Goal: Obtain resource: Download file/media

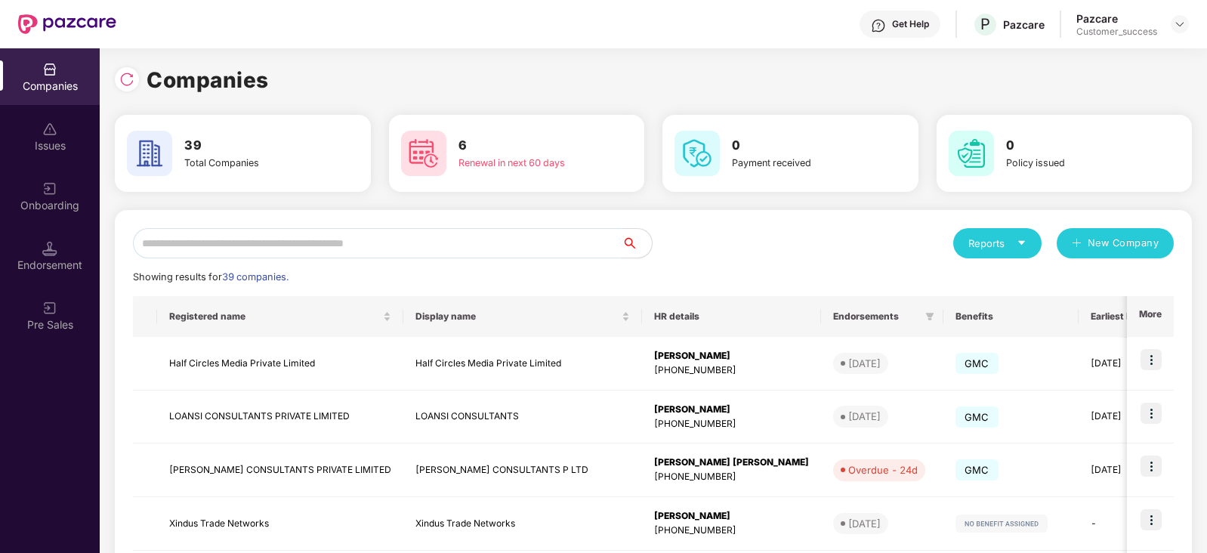
scroll to position [0, 1]
click at [474, 239] on input "text" at bounding box center [377, 243] width 489 height 30
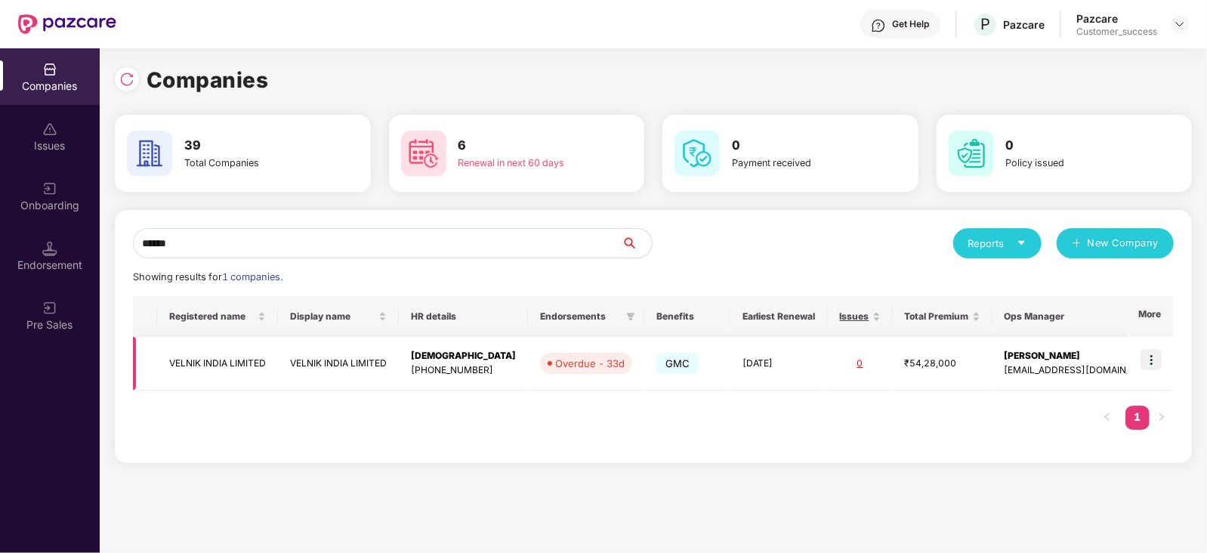
type input "******"
click at [1154, 355] on img at bounding box center [1150, 359] width 21 height 21
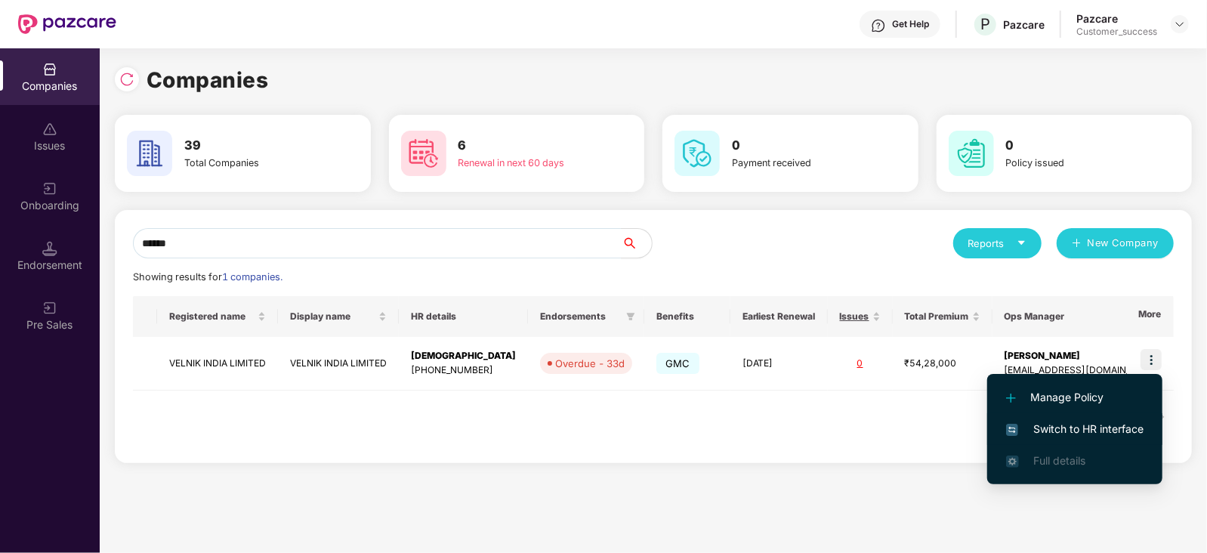
click at [1064, 425] on span "Switch to HR interface" at bounding box center [1074, 429] width 137 height 17
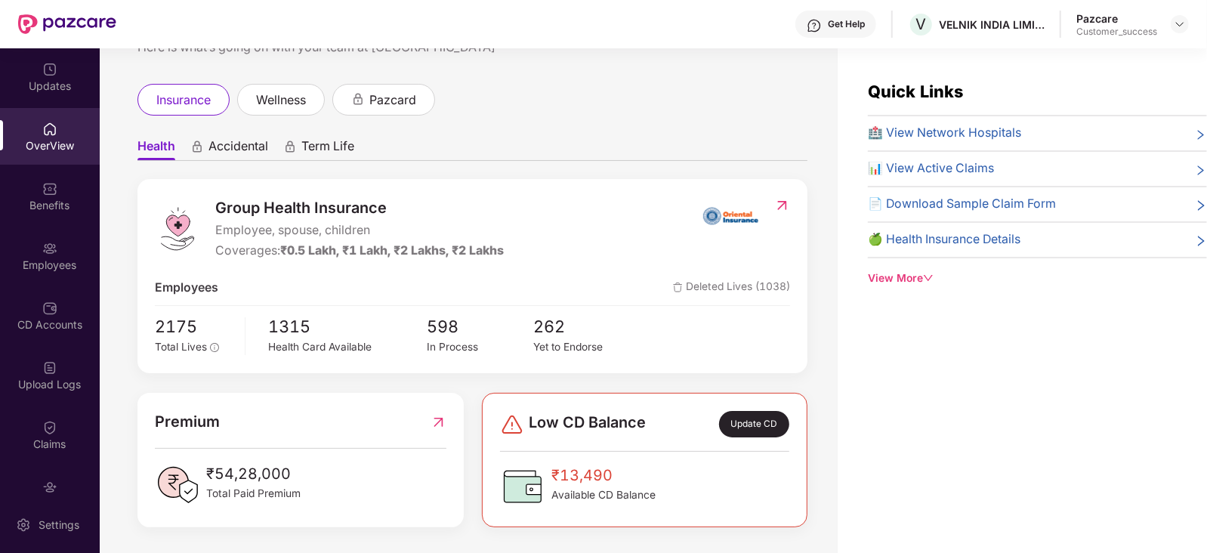
scroll to position [61, 0]
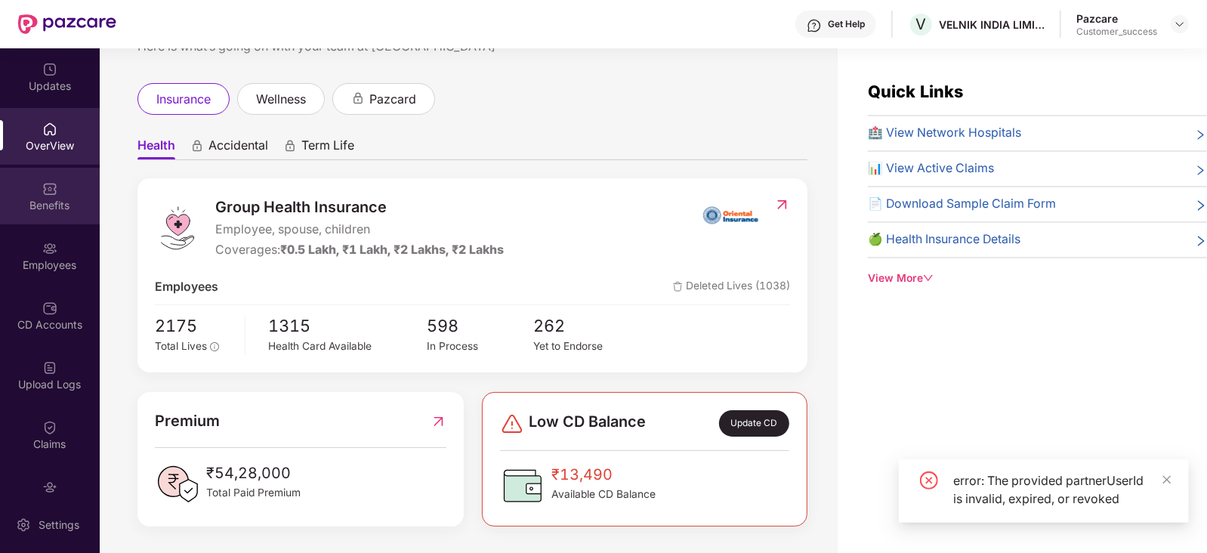
click at [15, 198] on div "Benefits" at bounding box center [50, 205] width 100 height 15
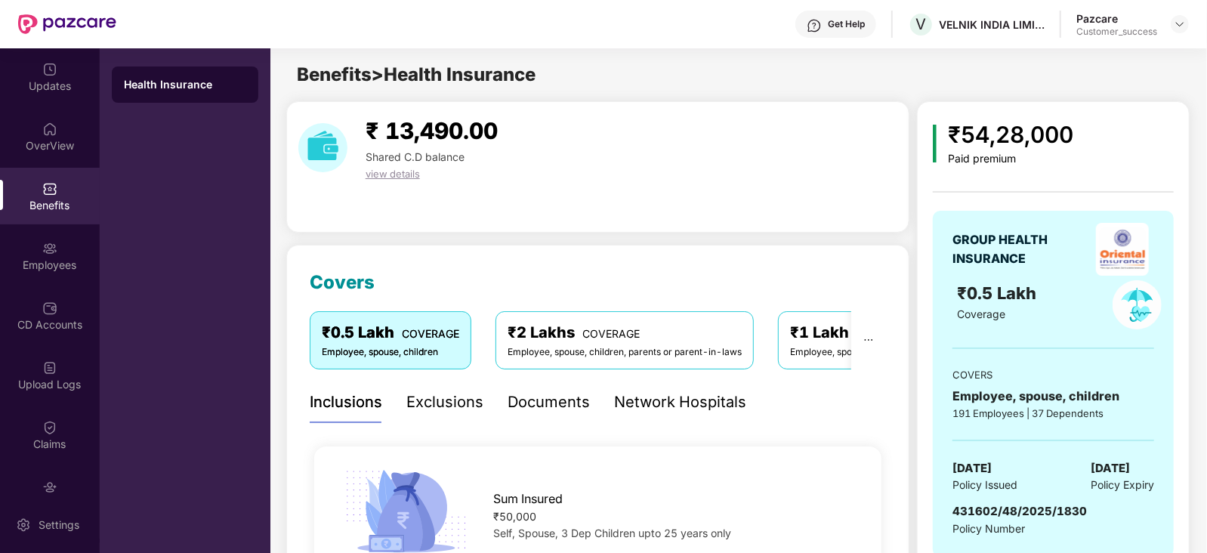
click at [576, 335] on div "₹2 Lakhs COVERAGE" at bounding box center [625, 332] width 234 height 23
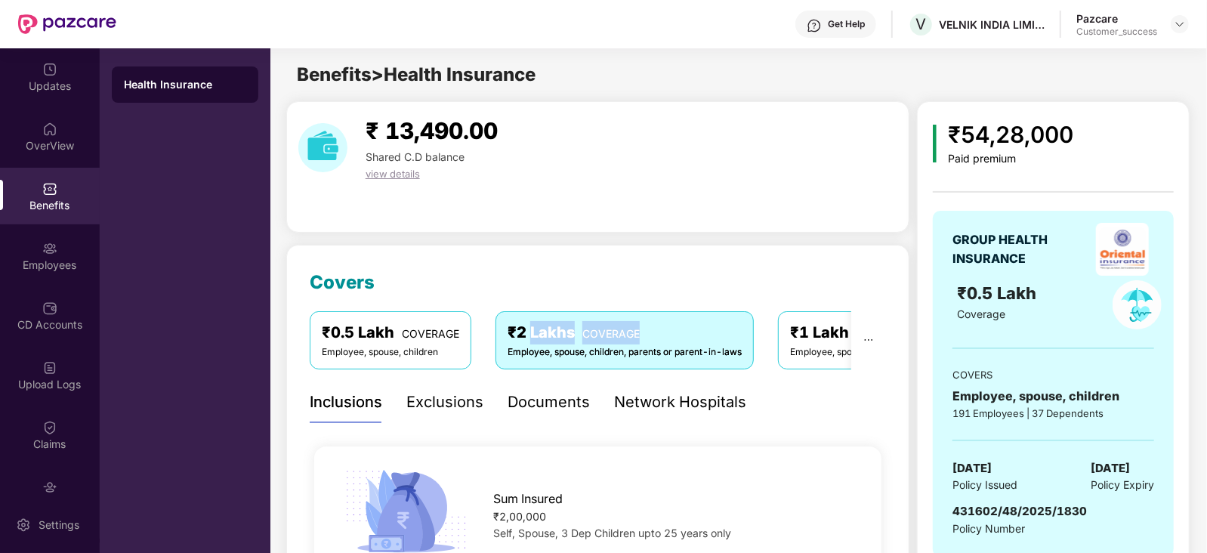
click at [576, 335] on div "₹2 Lakhs COVERAGE" at bounding box center [625, 332] width 234 height 23
click at [722, 324] on div "₹2 Lakhs COVERAGE" at bounding box center [625, 332] width 234 height 23
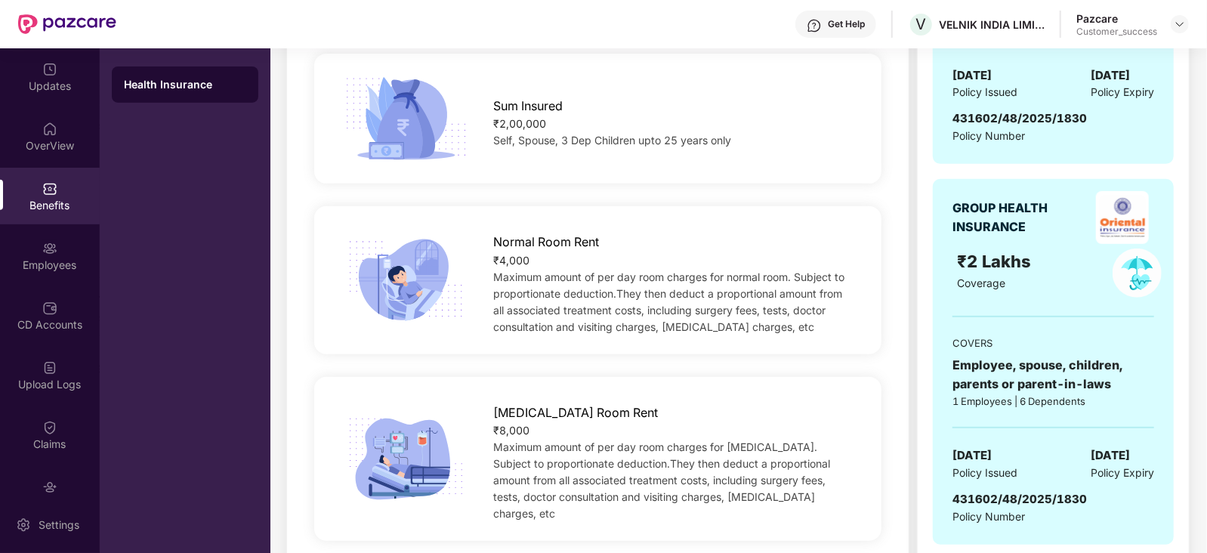
scroll to position [201, 0]
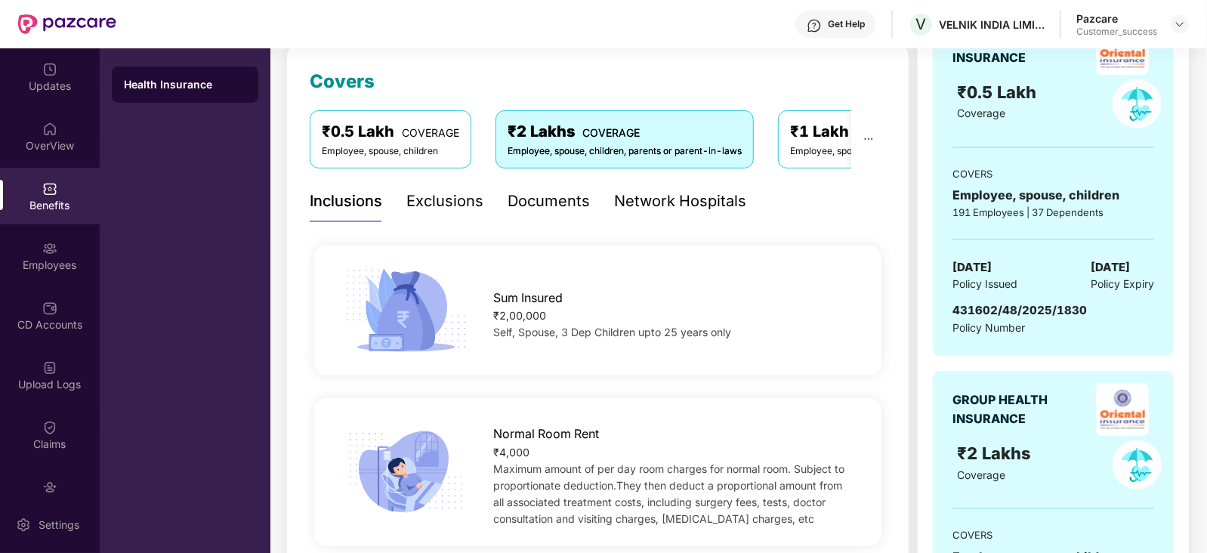
click at [558, 199] on div "Documents" at bounding box center [549, 201] width 82 height 23
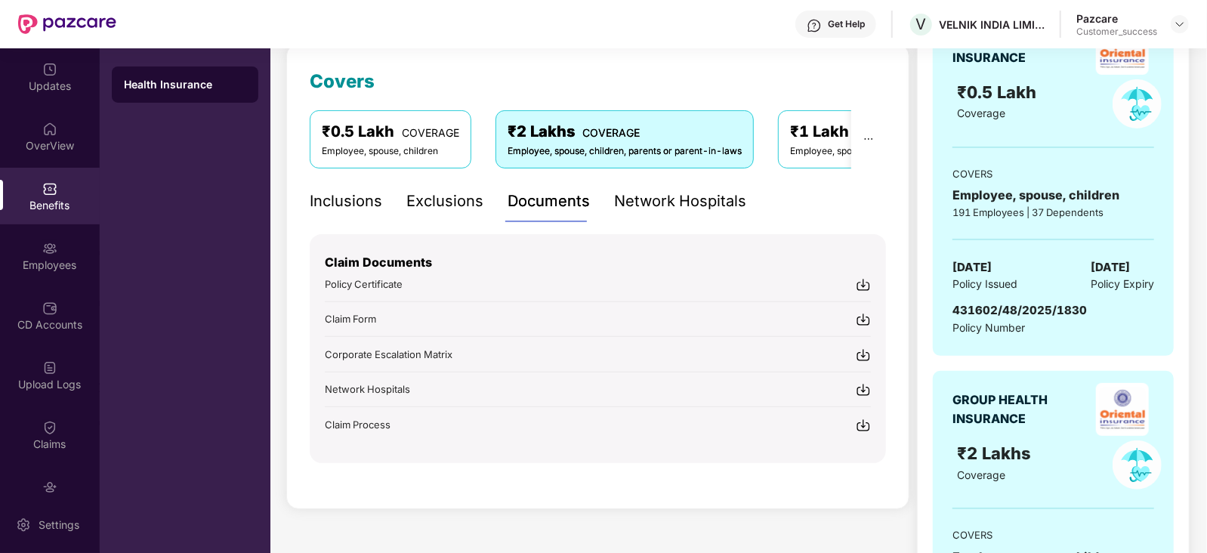
click at [863, 285] on img at bounding box center [863, 284] width 15 height 15
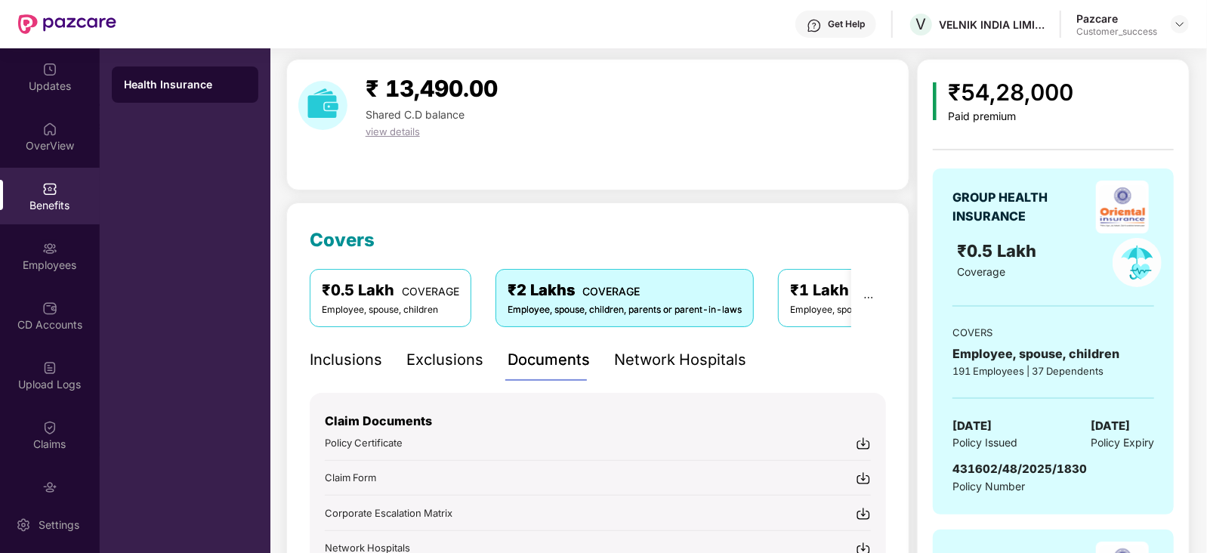
scroll to position [37, 0]
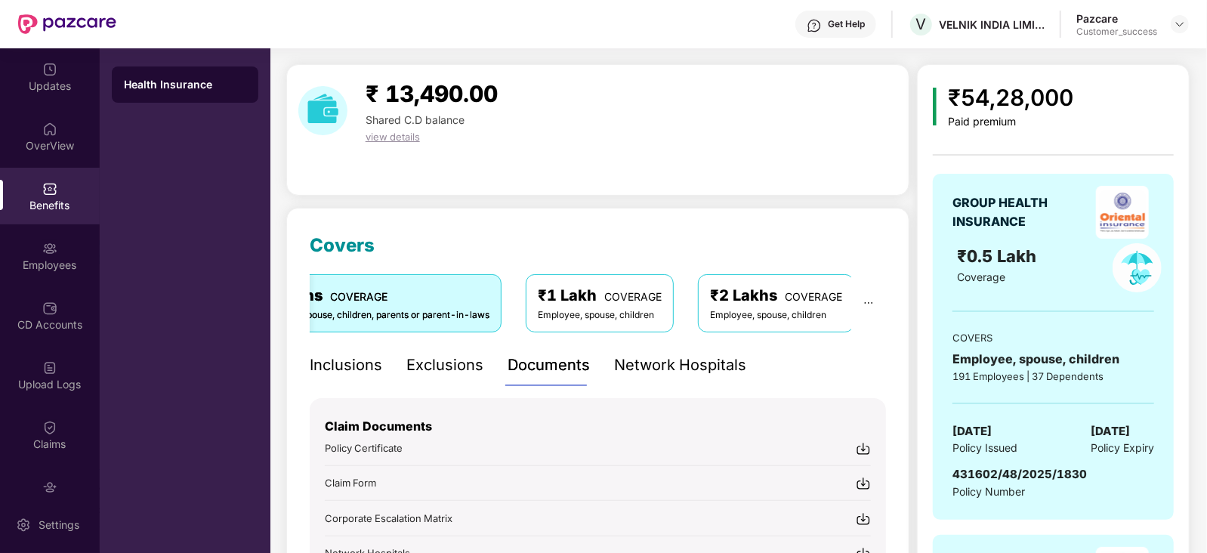
click at [597, 306] on div "₹1 Lakh COVERAGE" at bounding box center [600, 295] width 124 height 23
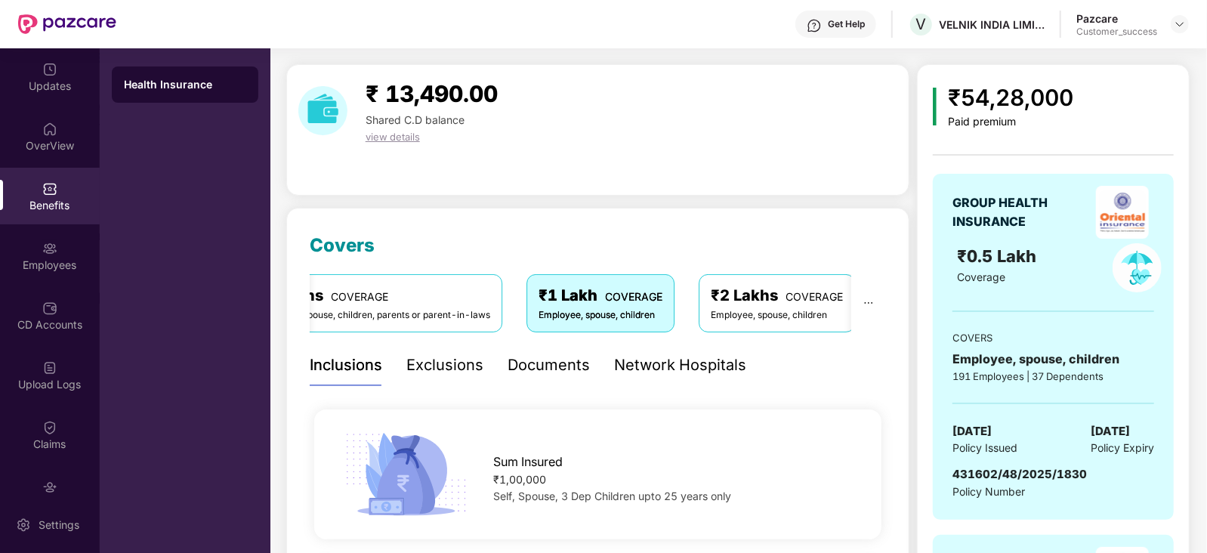
click at [556, 366] on div "Documents" at bounding box center [549, 364] width 82 height 23
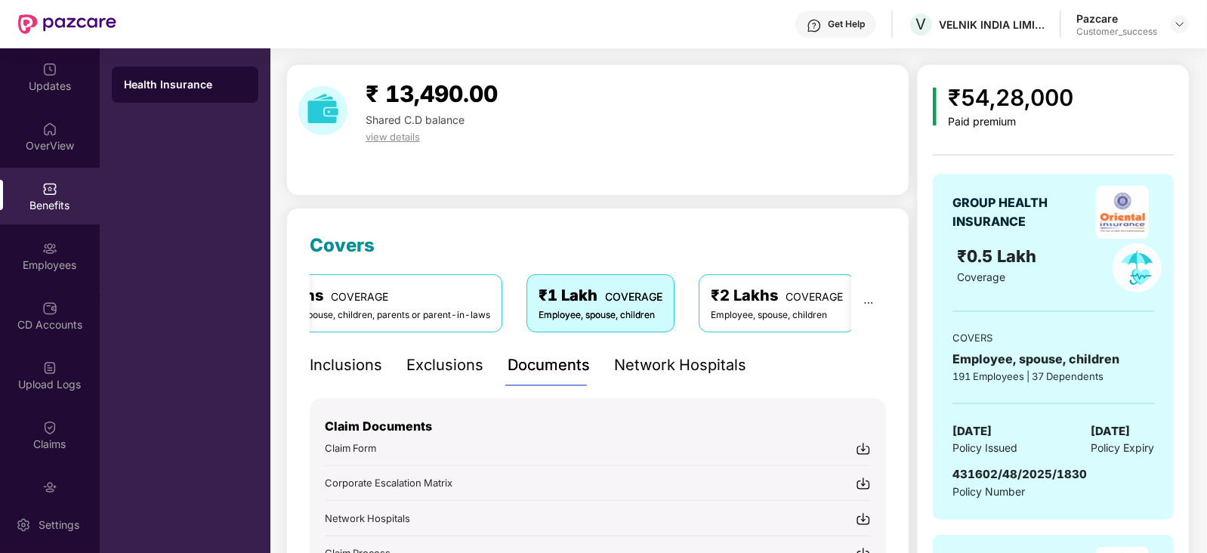
scroll to position [202, 0]
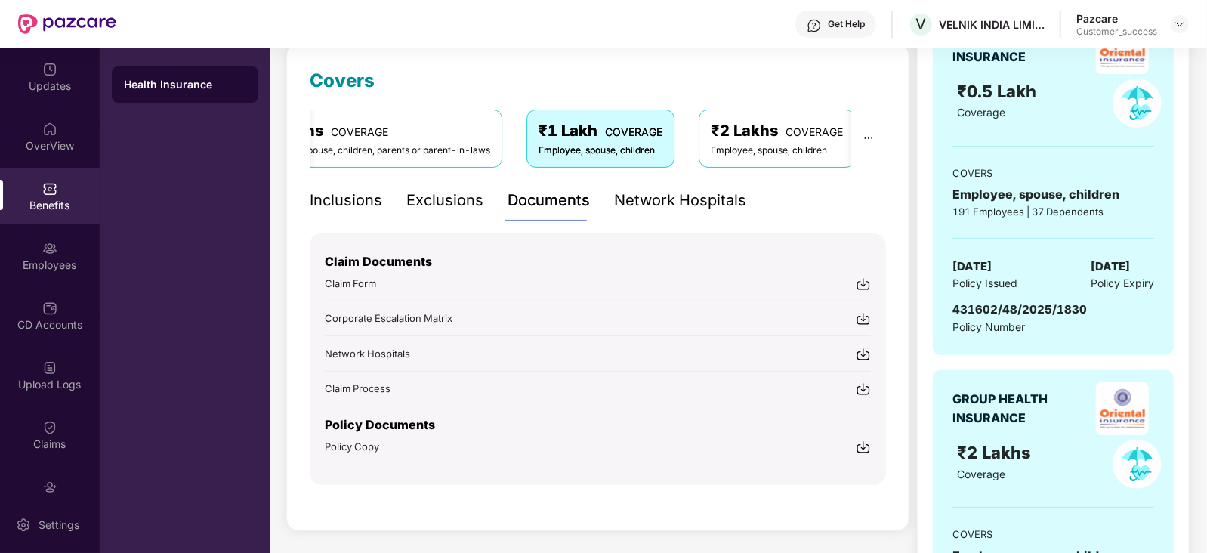
click at [864, 443] on img at bounding box center [863, 447] width 15 height 15
click at [766, 134] on div "₹2 Lakhs COVERAGE" at bounding box center [776, 130] width 132 height 23
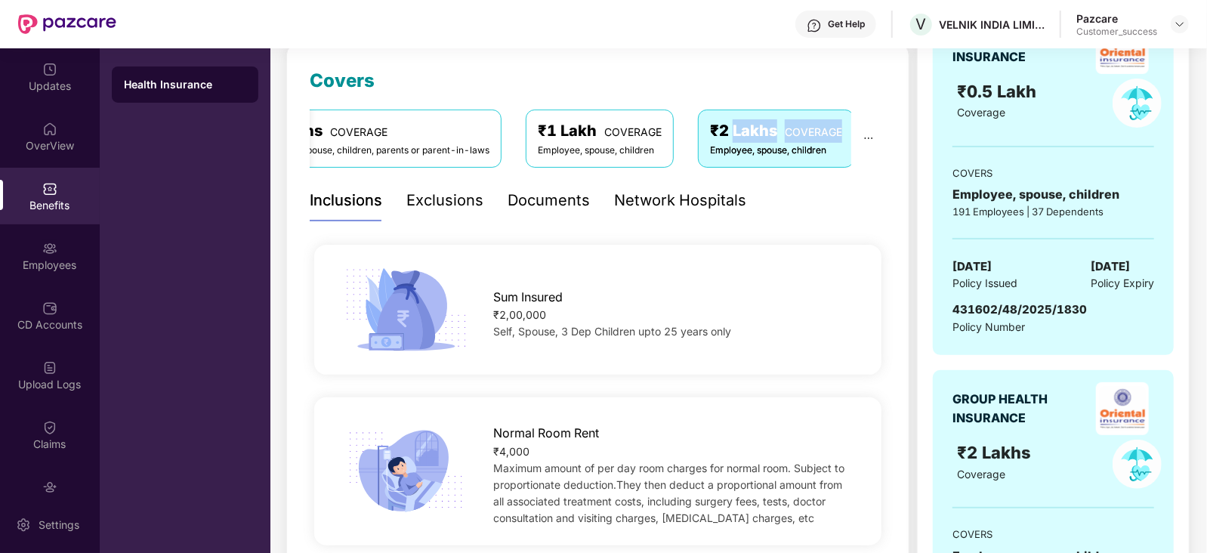
click at [766, 134] on div "₹2 Lakhs COVERAGE" at bounding box center [776, 130] width 132 height 23
click at [537, 205] on div "Documents" at bounding box center [549, 200] width 82 height 23
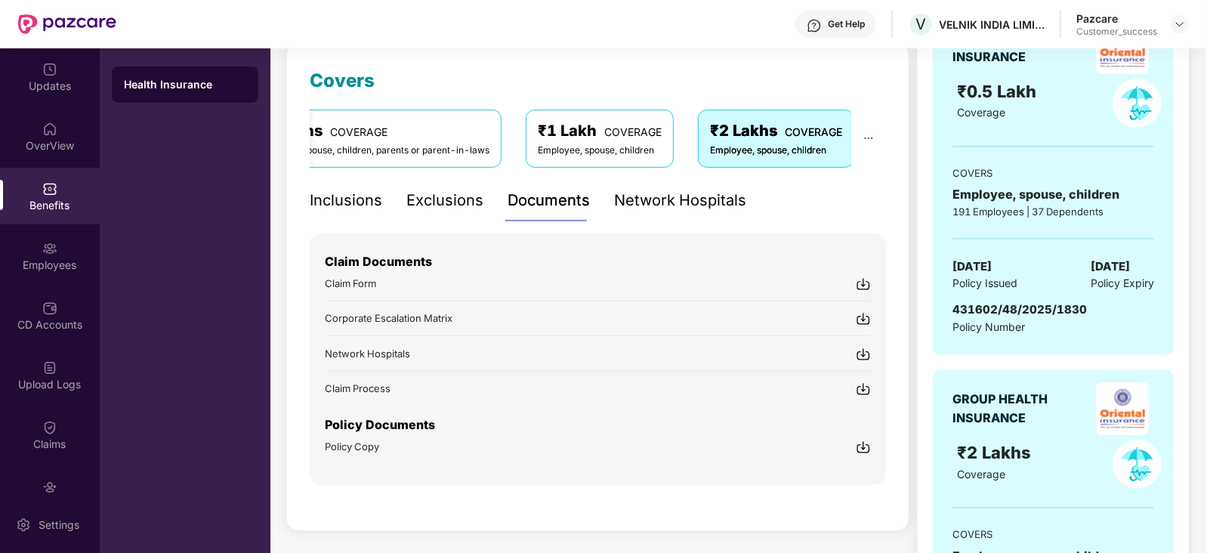
click at [861, 447] on img at bounding box center [863, 447] width 15 height 15
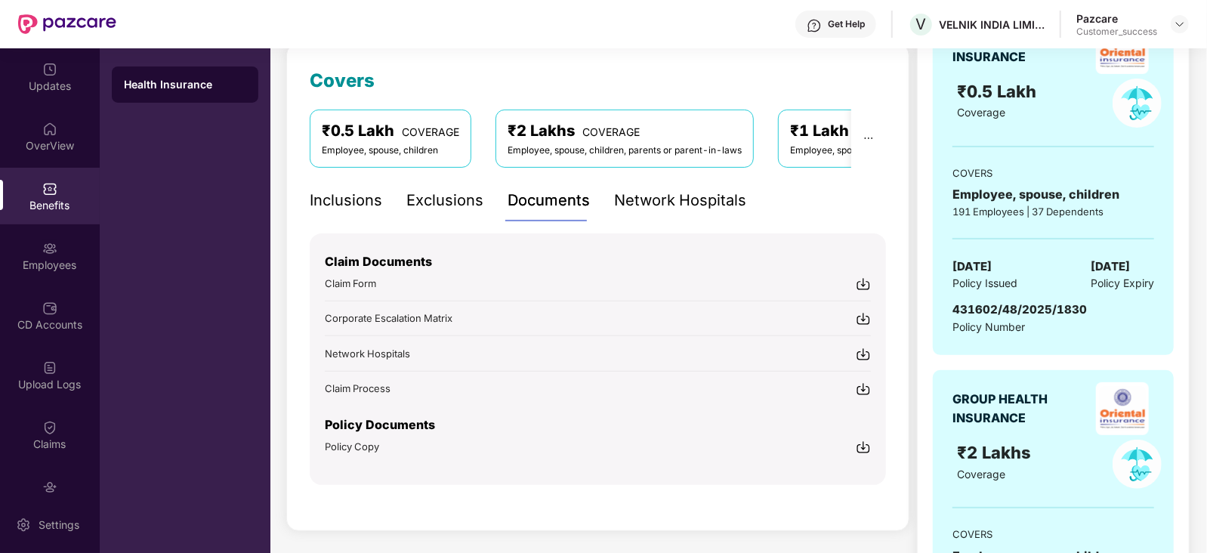
click at [669, 149] on div "Employee, spouse, children, parents or parent-in-laws" at bounding box center [625, 151] width 234 height 14
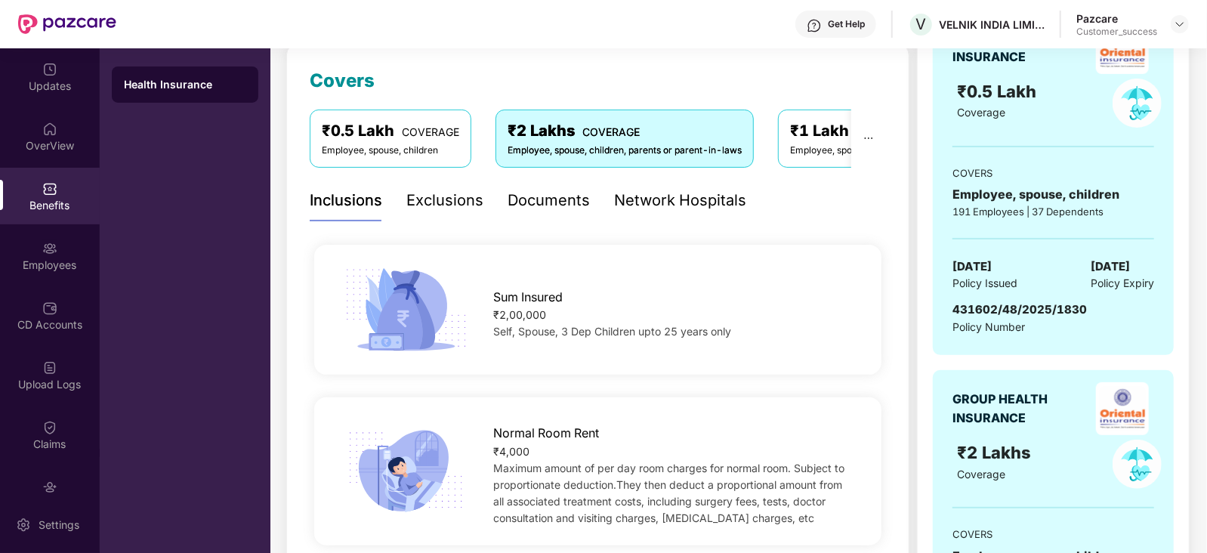
click at [572, 191] on div "Documents" at bounding box center [549, 200] width 82 height 23
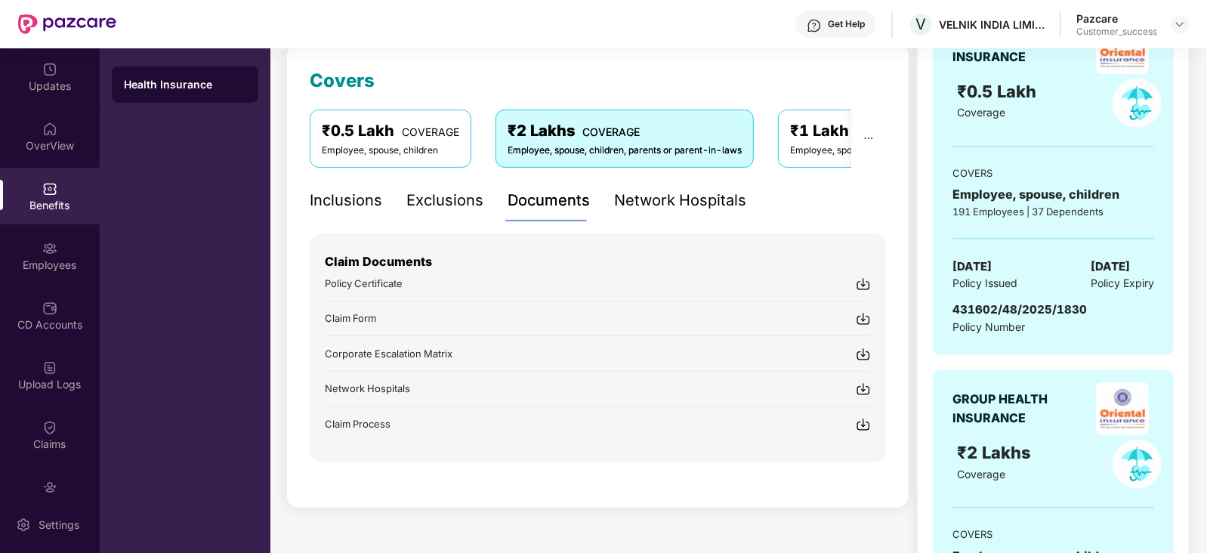
click at [397, 141] on div "₹0.5 Lakh COVERAGE" at bounding box center [390, 130] width 137 height 23
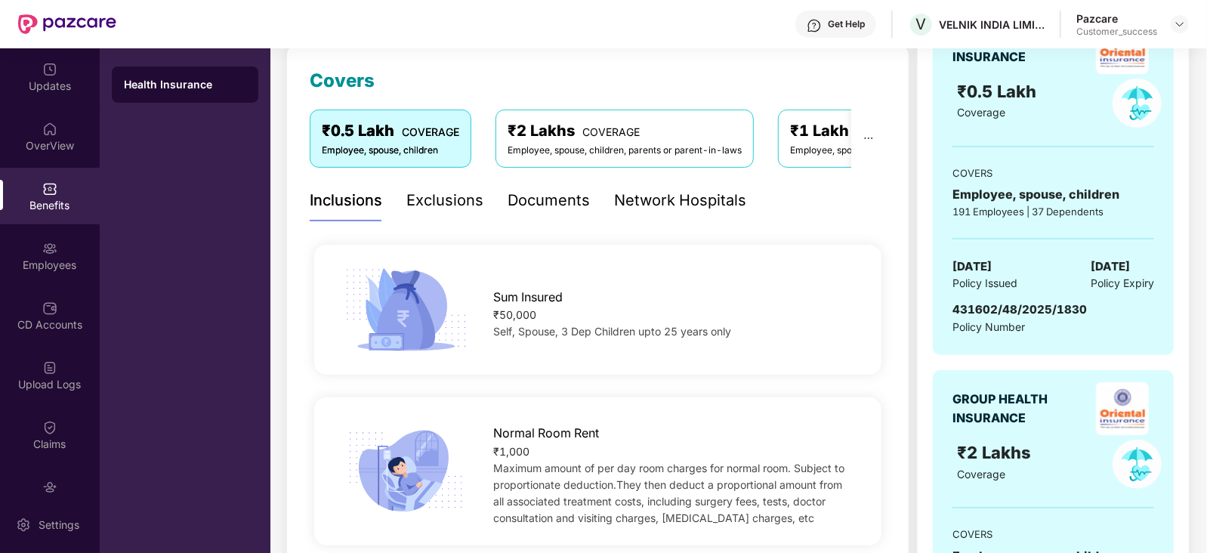
click at [566, 202] on div "Documents" at bounding box center [549, 200] width 82 height 23
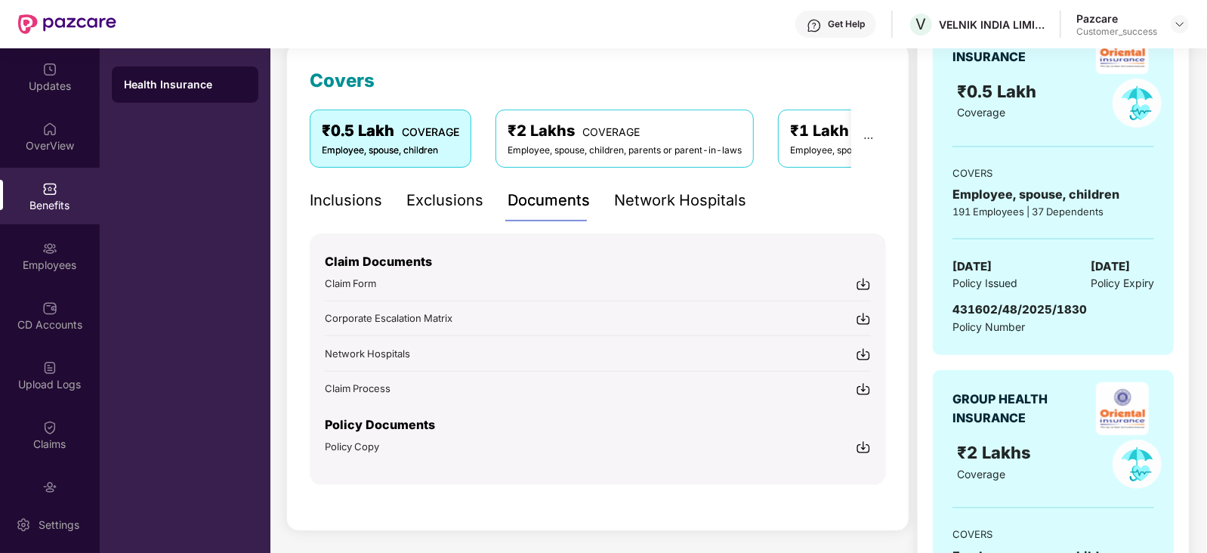
click at [601, 144] on div "Employee, spouse, children, parents or parent-in-laws" at bounding box center [625, 151] width 234 height 14
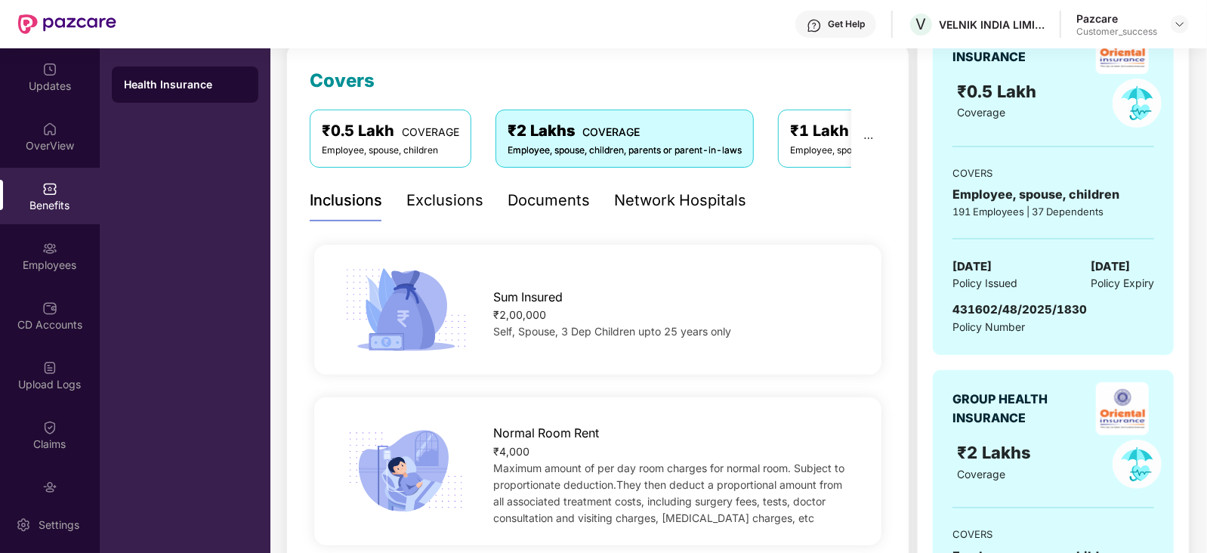
click at [560, 202] on div "Documents" at bounding box center [549, 200] width 82 height 23
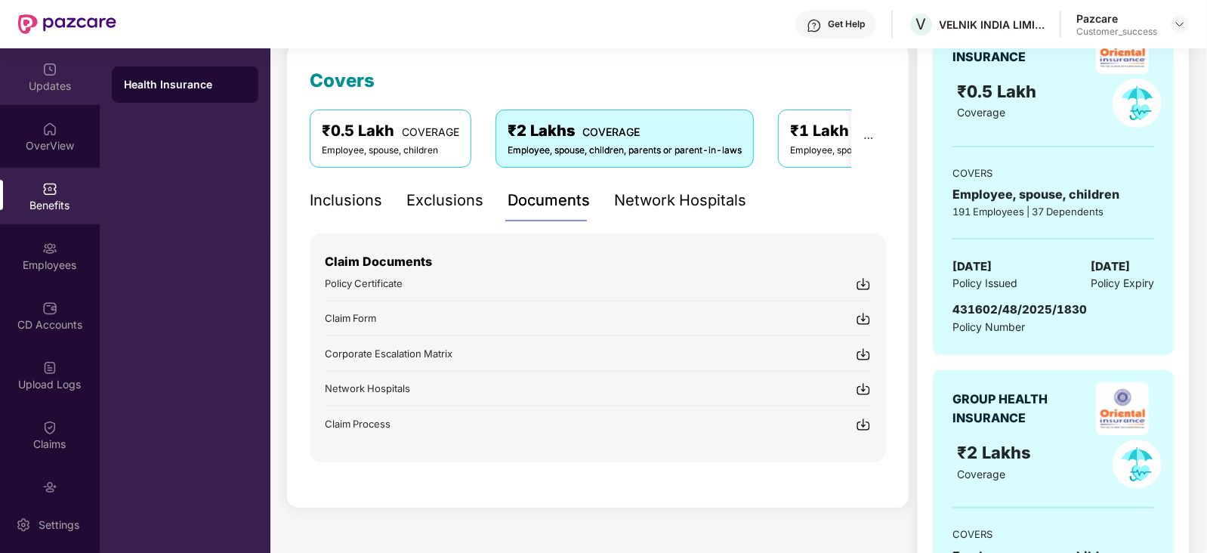
click at [49, 77] on div "Updates" at bounding box center [50, 76] width 100 height 57
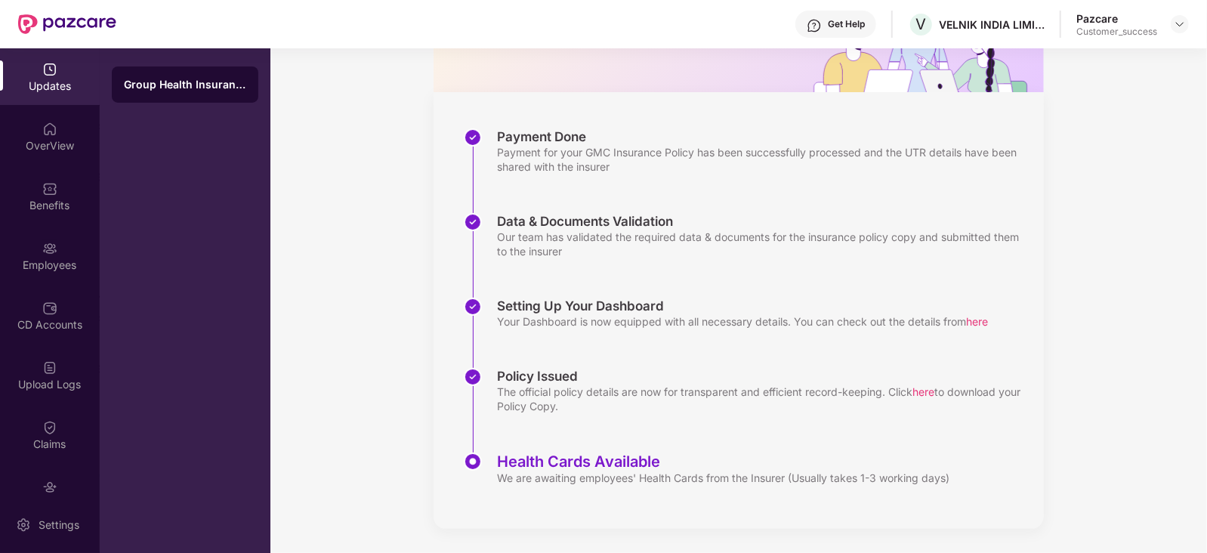
scroll to position [165, 0]
click at [33, 154] on div "OverView" at bounding box center [50, 136] width 100 height 57
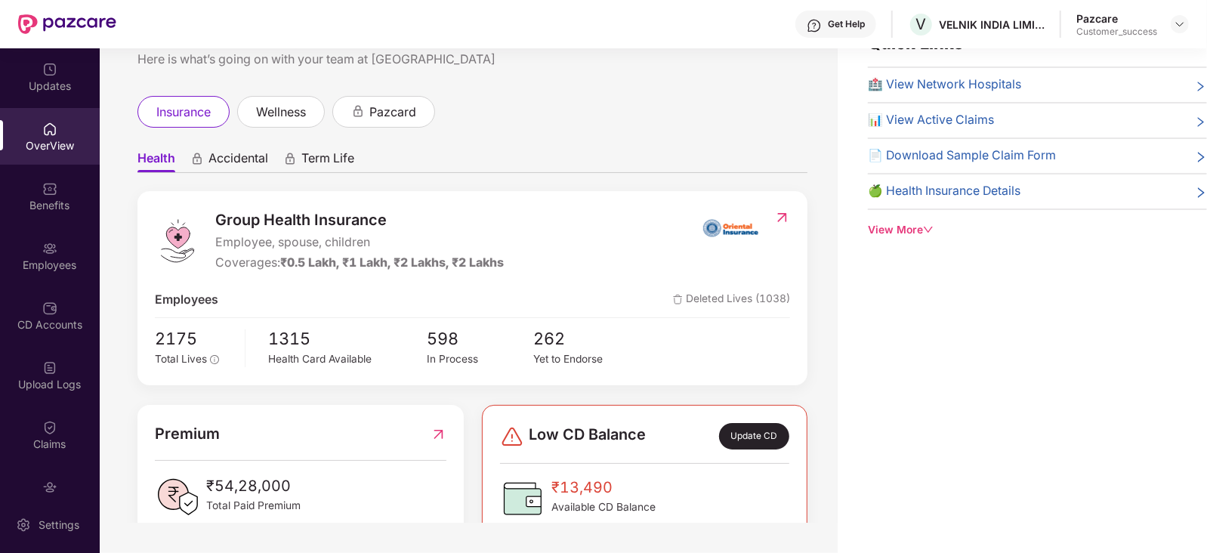
scroll to position [0, 0]
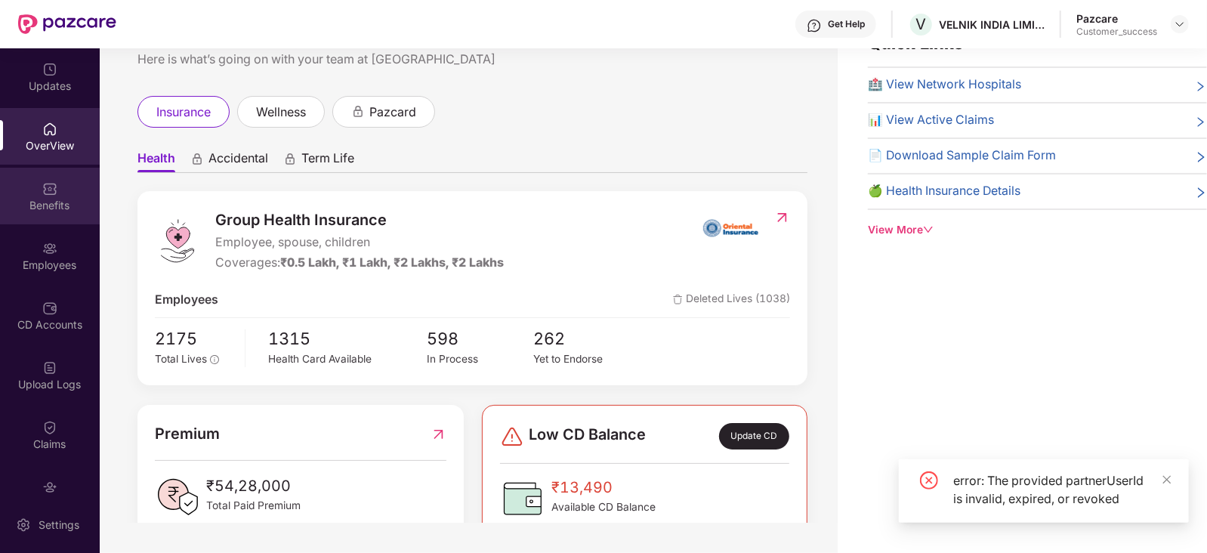
click at [60, 190] on div "Benefits" at bounding box center [50, 196] width 100 height 57
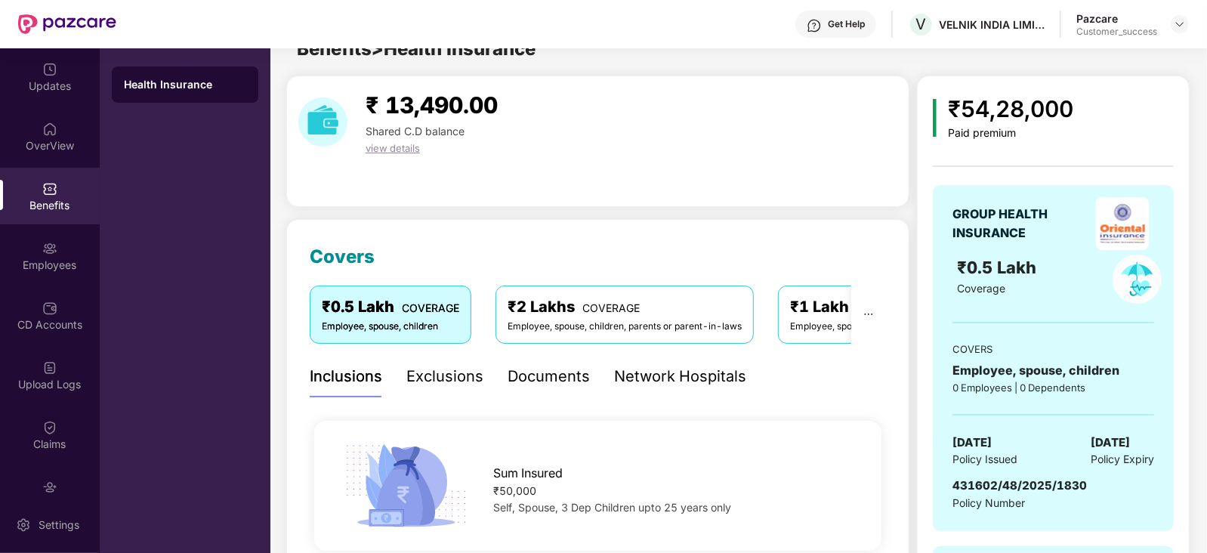
scroll to position [202, 0]
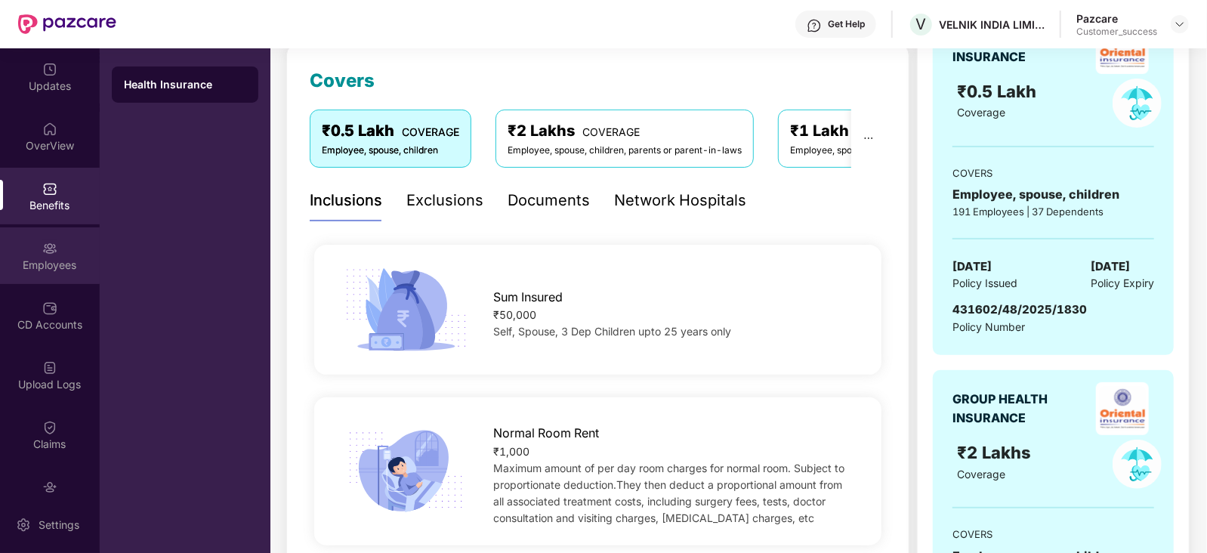
click at [30, 255] on div "Employees" at bounding box center [50, 255] width 100 height 57
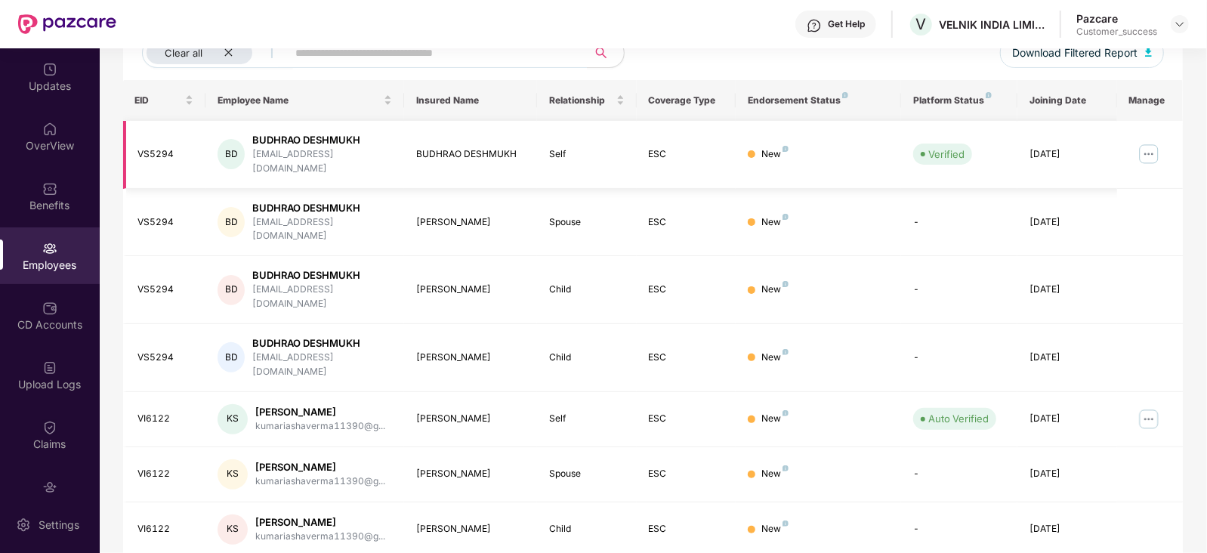
scroll to position [0, 0]
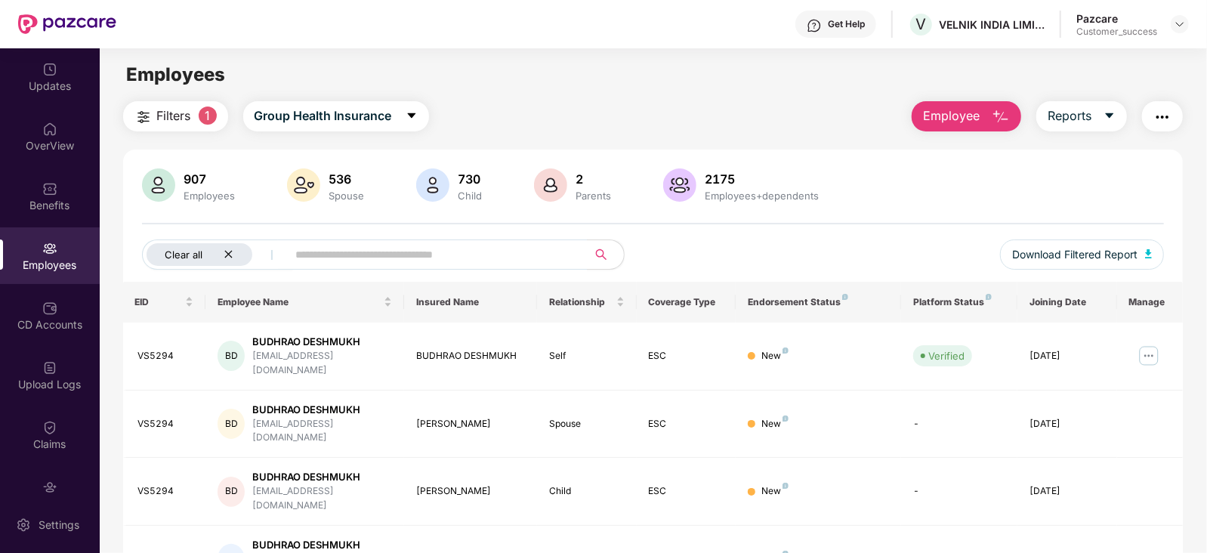
click at [225, 252] on icon "close" at bounding box center [229, 254] width 10 height 10
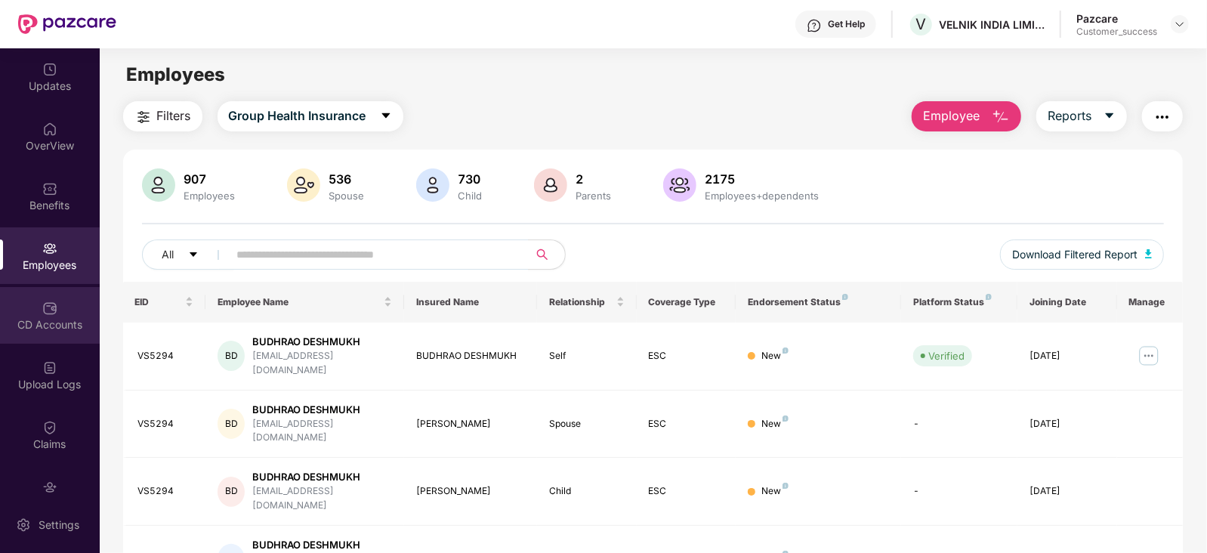
click at [60, 309] on div "CD Accounts" at bounding box center [50, 315] width 100 height 57
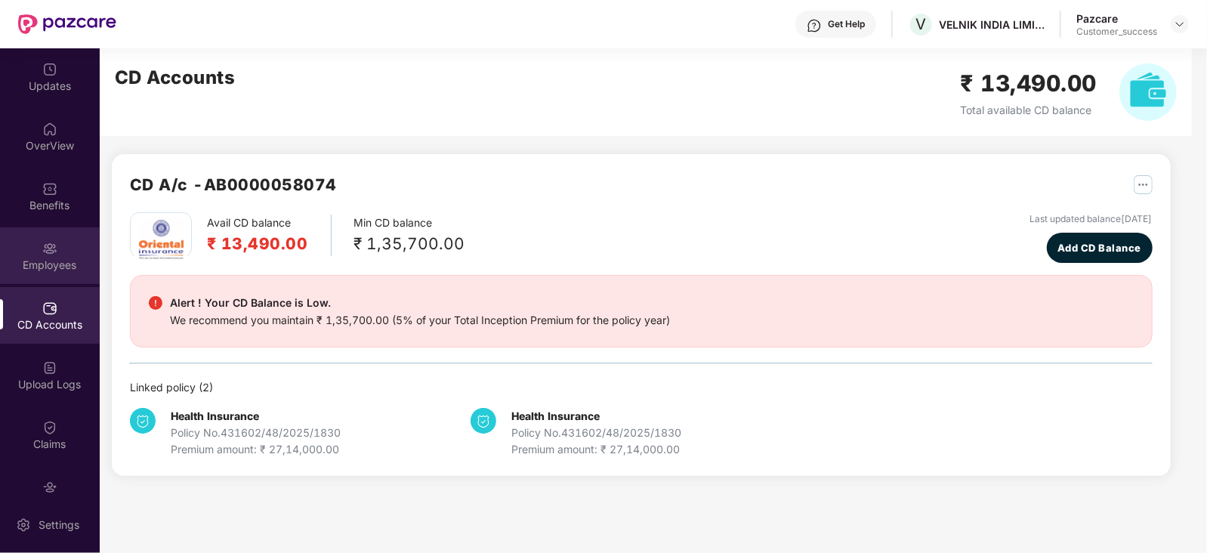
click at [24, 276] on div "Employees" at bounding box center [50, 255] width 100 height 57
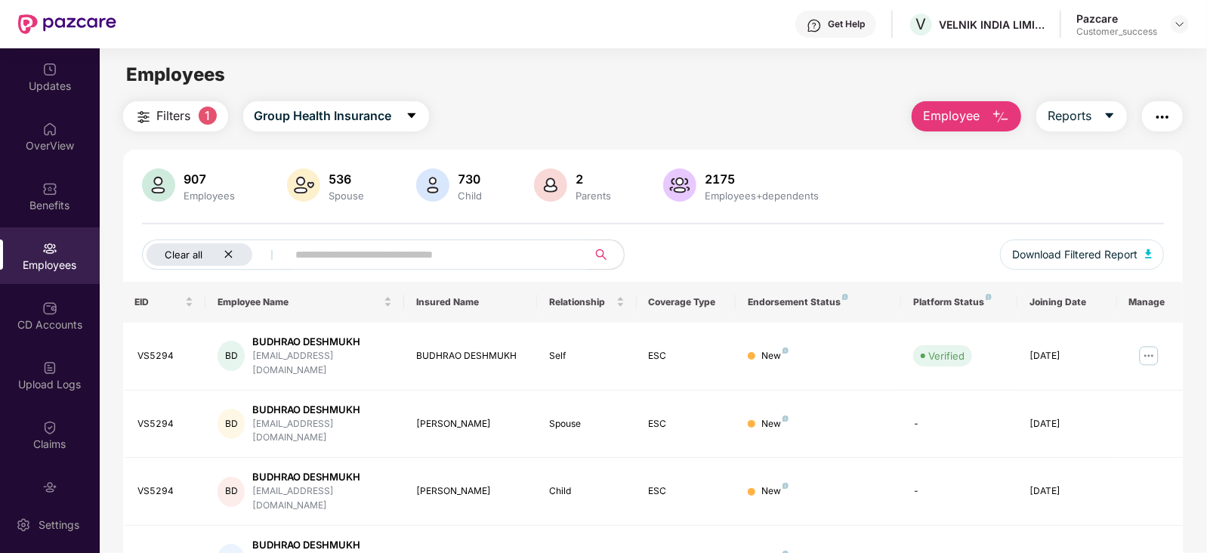
click at [230, 252] on icon "close" at bounding box center [229, 254] width 10 height 10
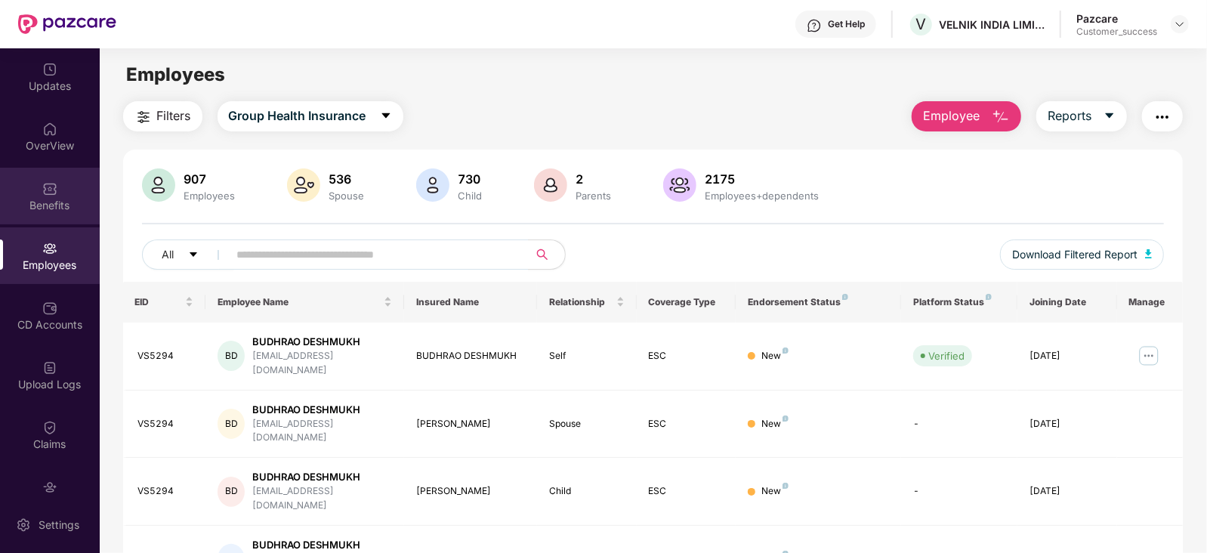
click at [62, 199] on div "Benefits" at bounding box center [50, 205] width 100 height 15
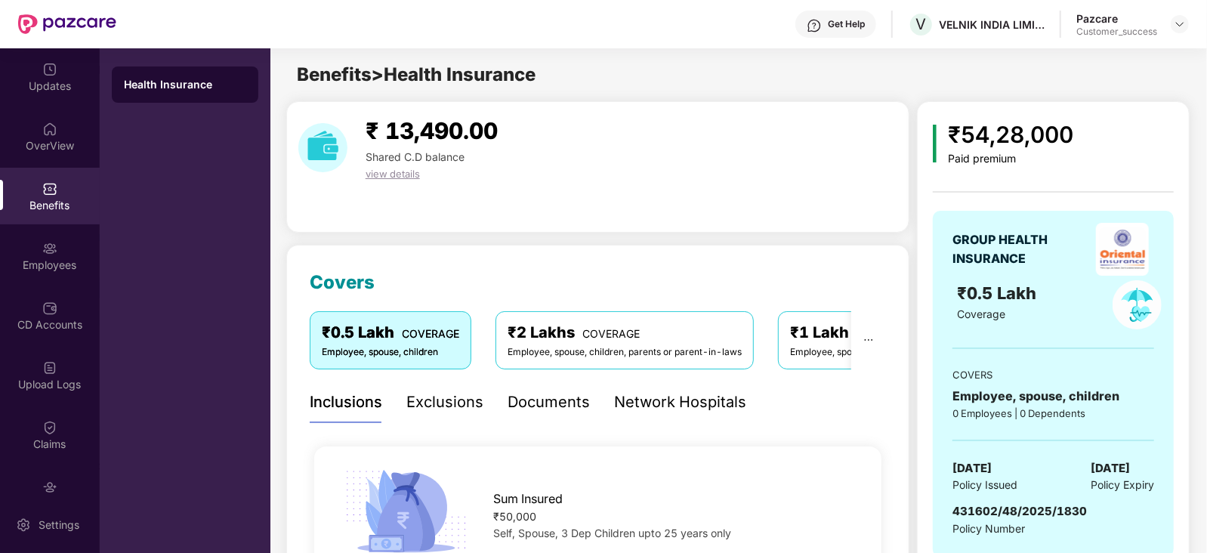
click at [62, 199] on div "Benefits" at bounding box center [50, 205] width 100 height 15
click at [50, 242] on img at bounding box center [49, 248] width 15 height 15
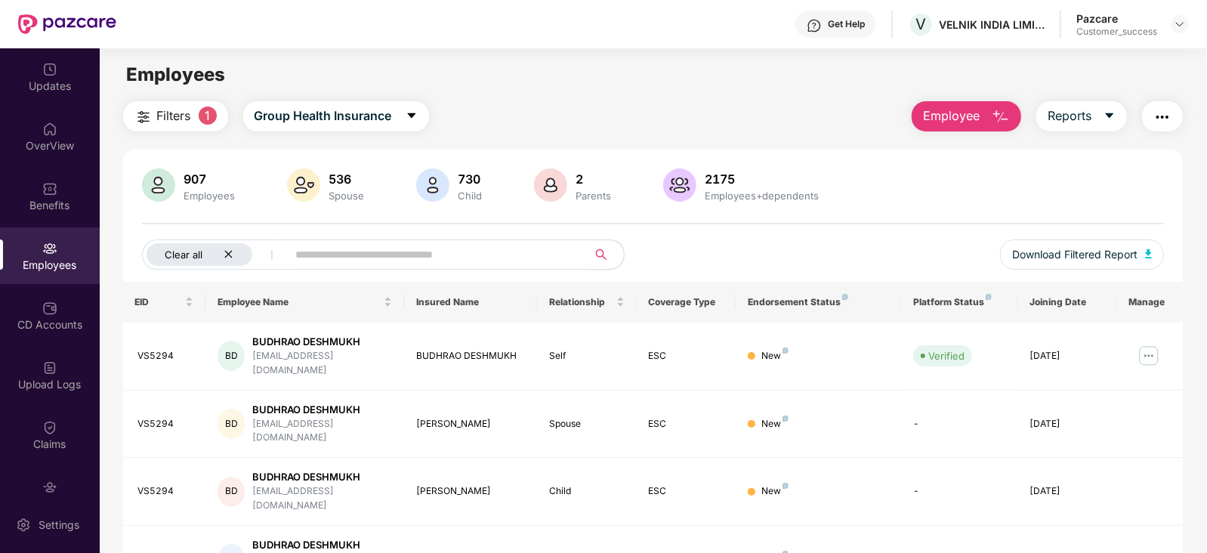
click at [227, 254] on icon "close" at bounding box center [229, 254] width 10 height 10
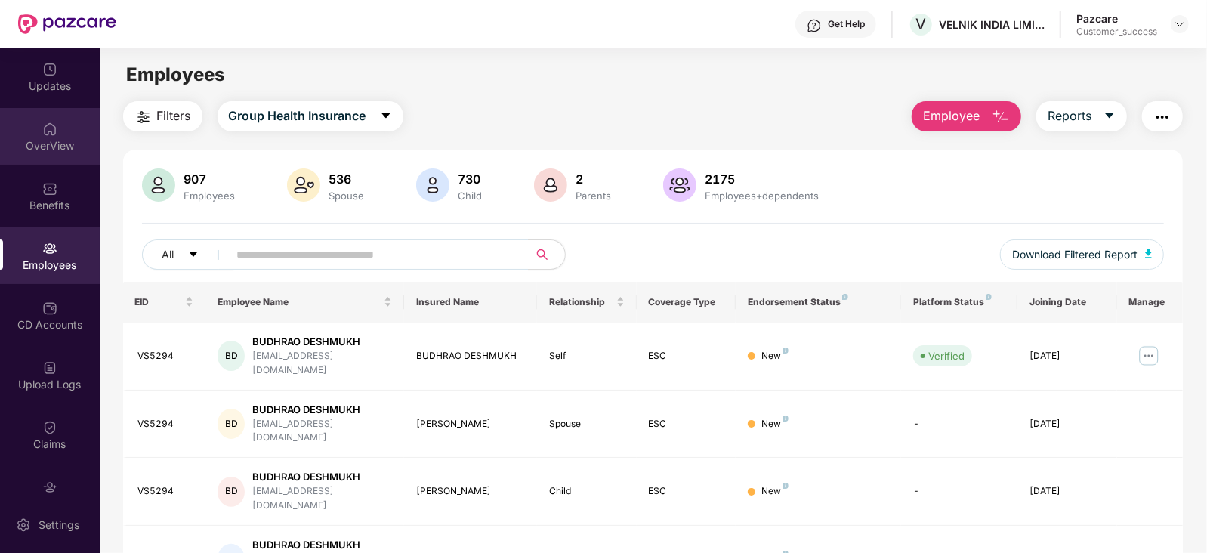
click at [36, 130] on div "OverView" at bounding box center [50, 136] width 100 height 57
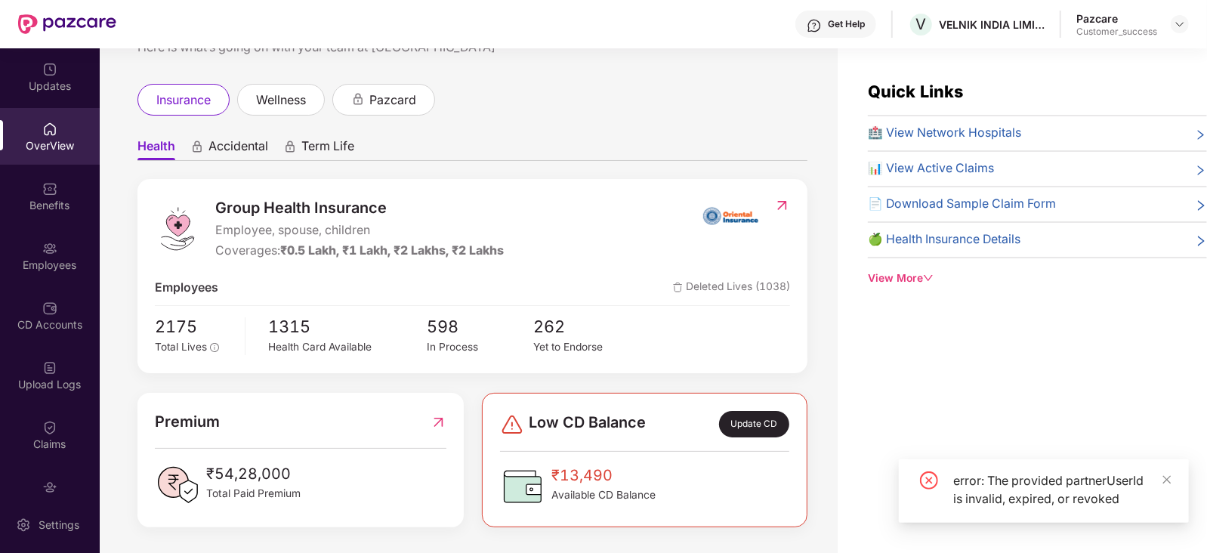
scroll to position [61, 0]
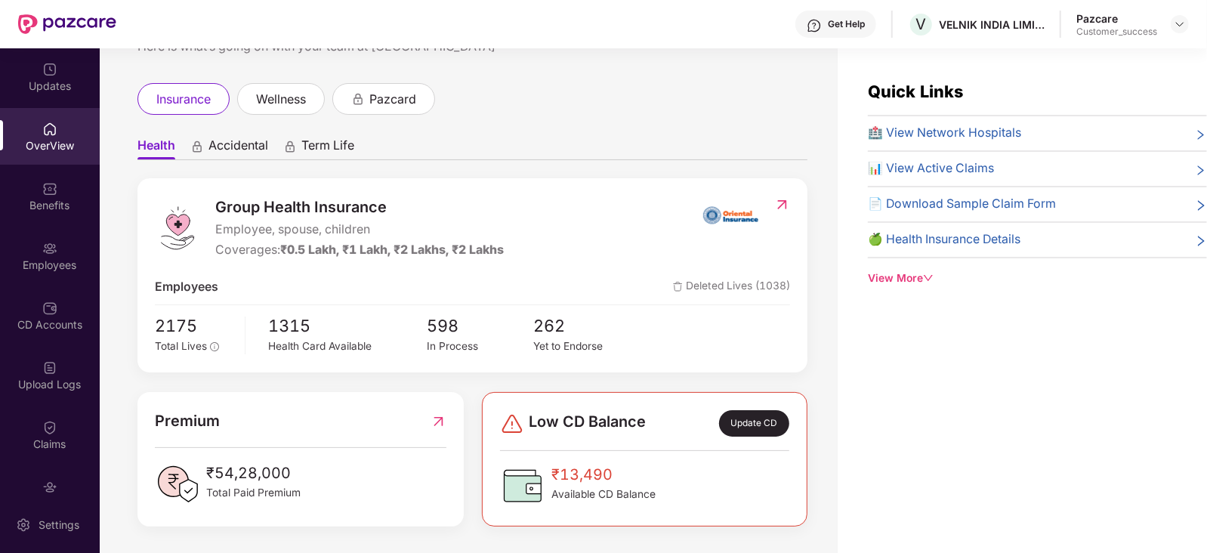
click at [432, 419] on img at bounding box center [439, 420] width 16 height 23
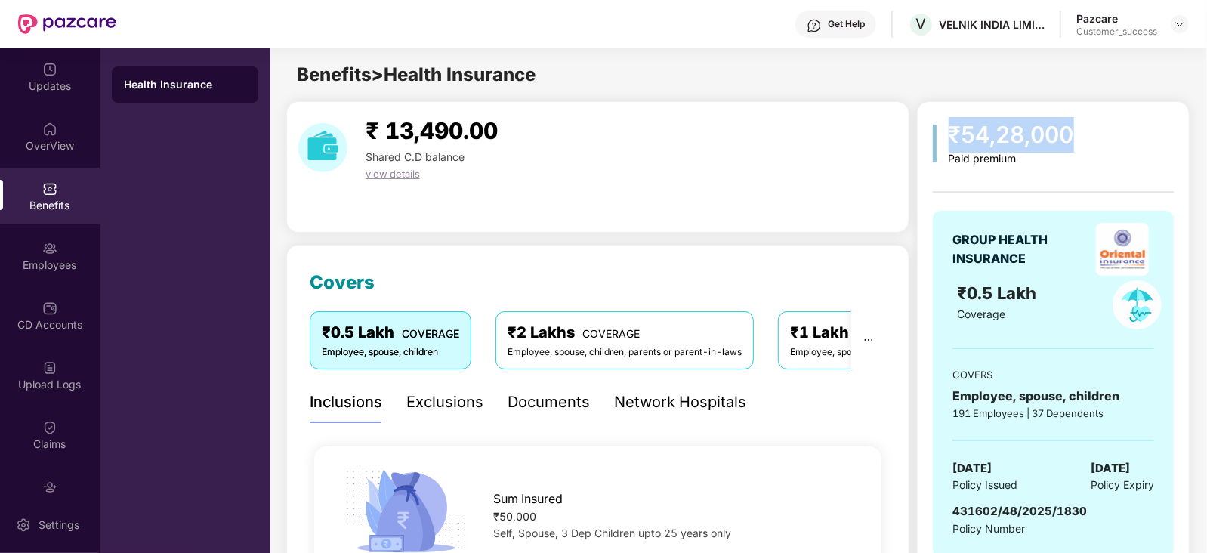
drag, startPoint x: 1110, startPoint y: 122, endPoint x: 919, endPoint y: 134, distance: 190.7
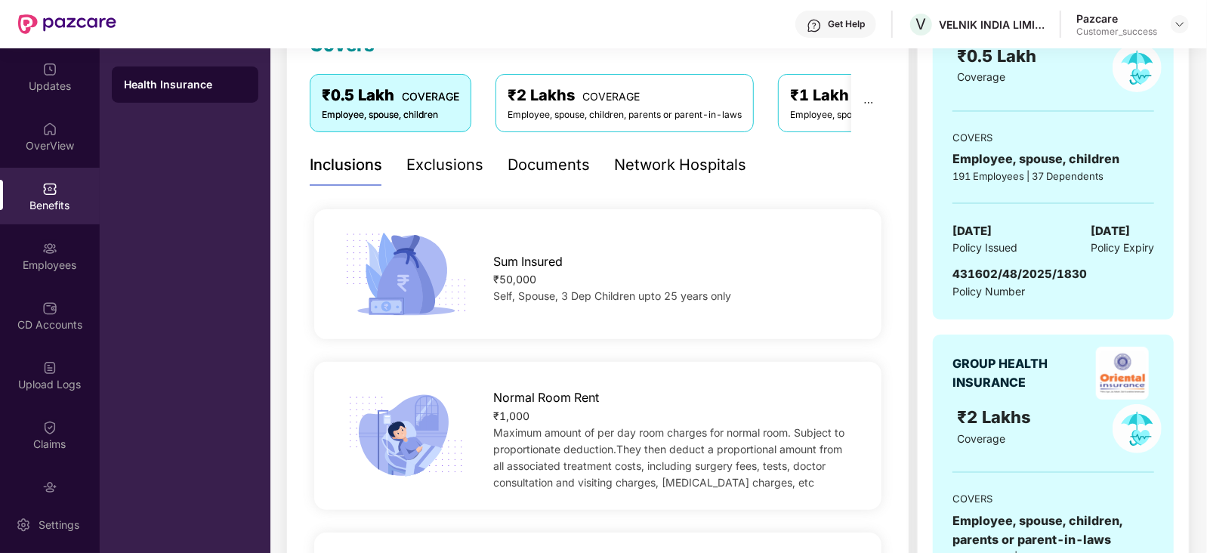
scroll to position [0, 0]
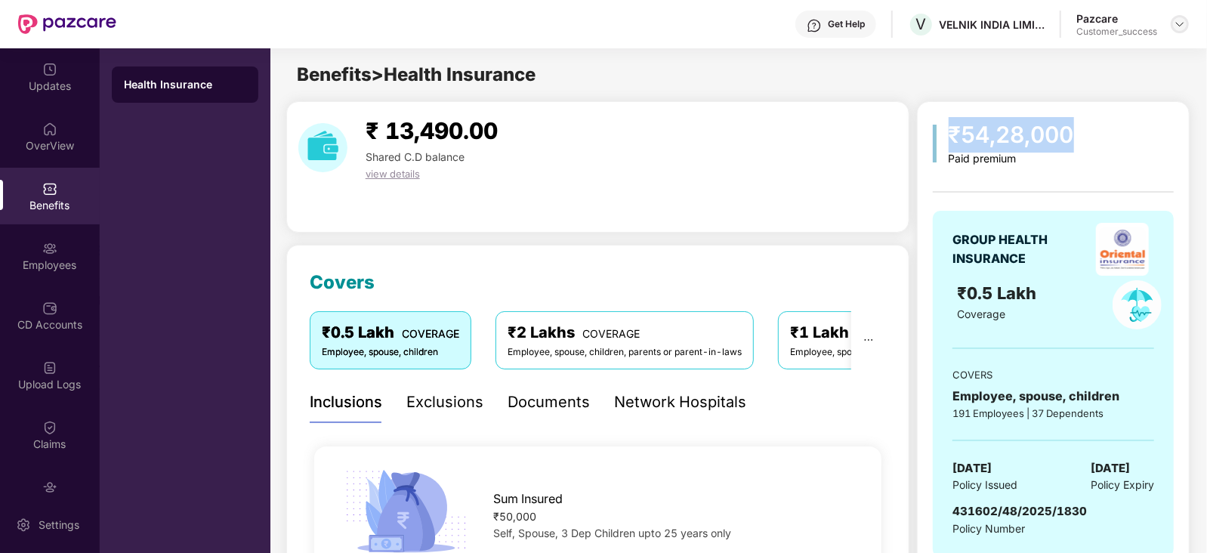
click at [1177, 28] on img at bounding box center [1180, 24] width 12 height 12
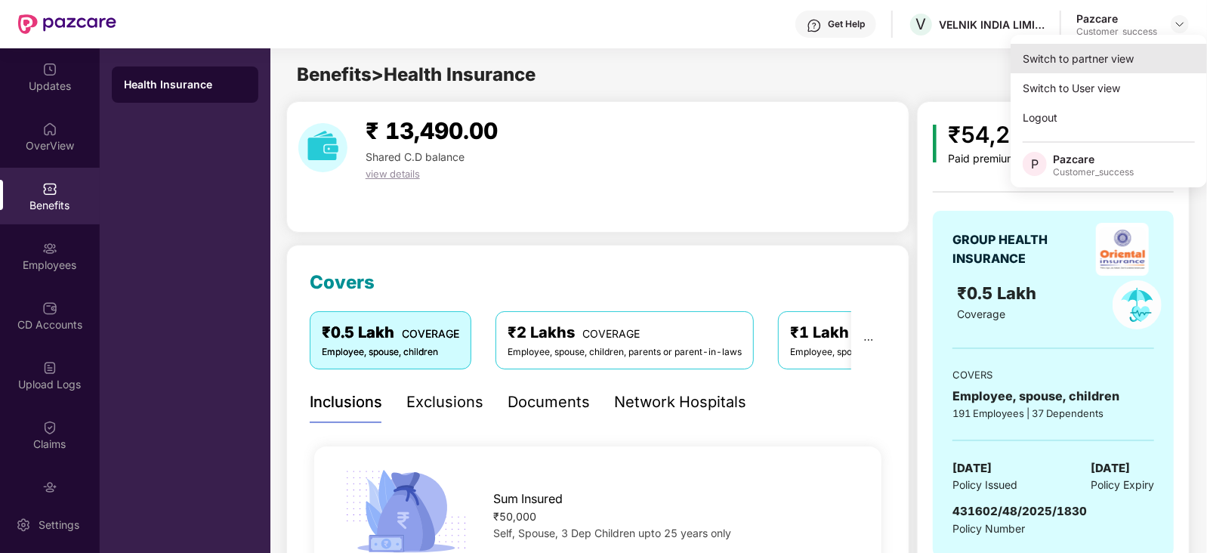
click at [1116, 59] on div "Switch to partner view" at bounding box center [1109, 58] width 196 height 29
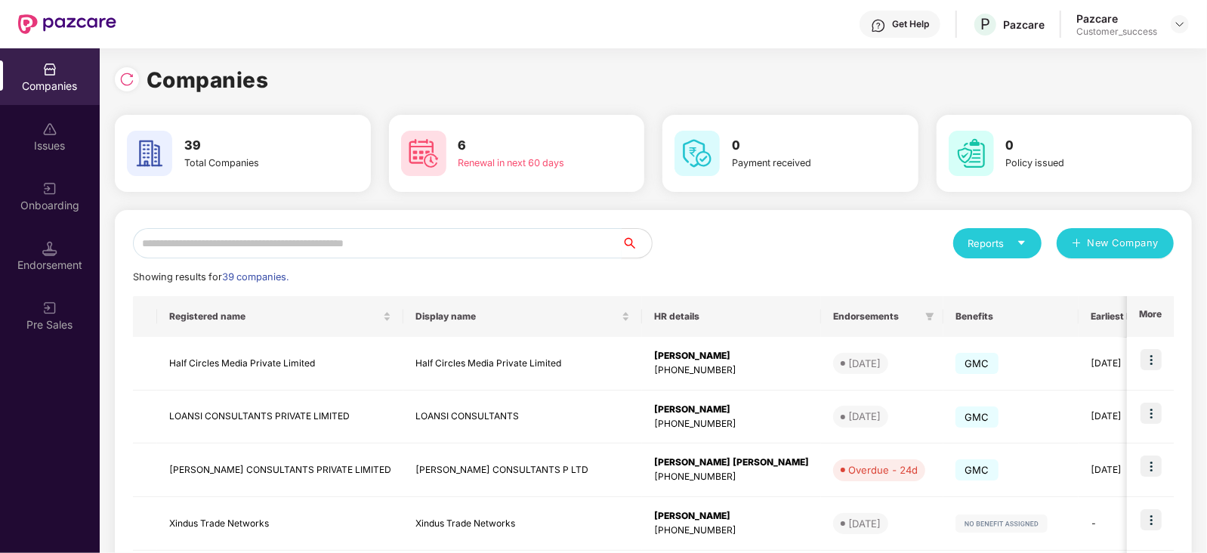
click at [388, 240] on input "text" at bounding box center [377, 243] width 489 height 30
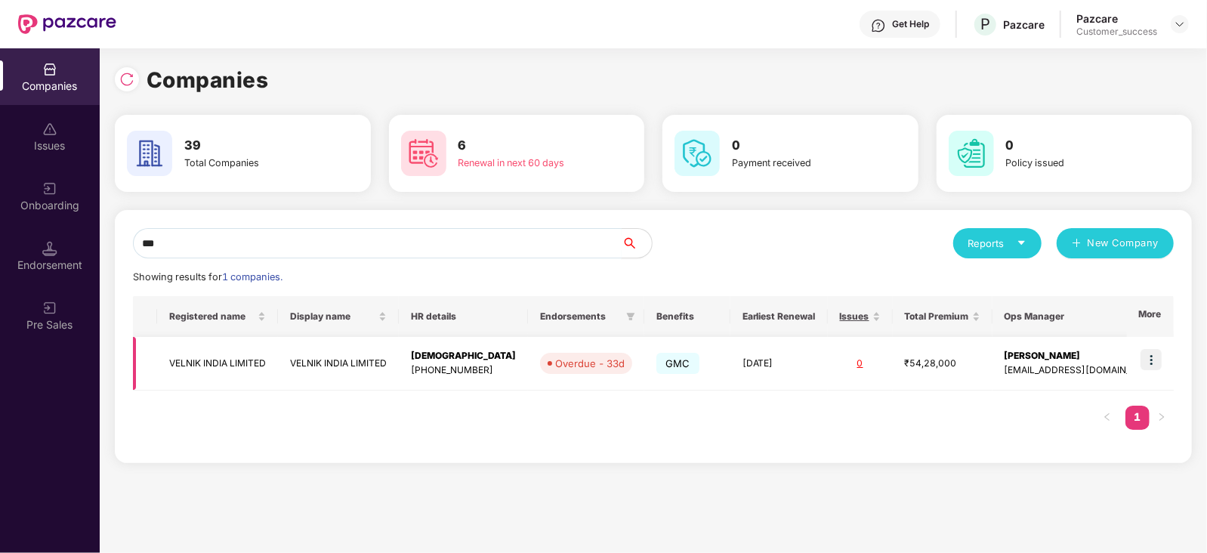
type input "***"
click at [242, 364] on td "VELNIK INDIA LIMITED" at bounding box center [217, 364] width 121 height 54
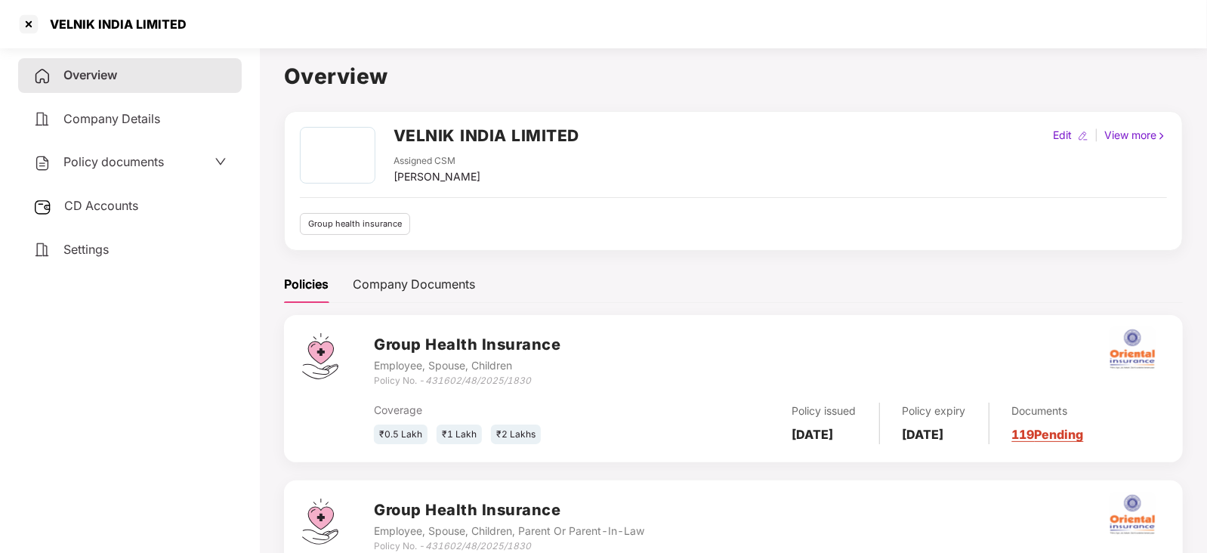
click at [133, 171] on div "Policy documents" at bounding box center [98, 163] width 131 height 20
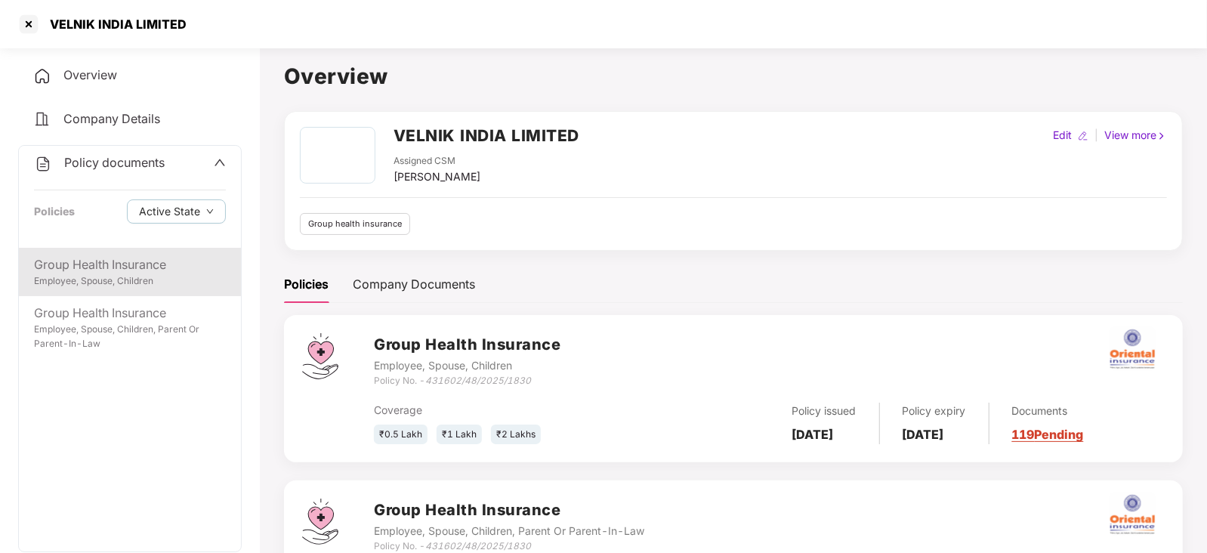
click at [132, 273] on div "Group Health Insurance" at bounding box center [130, 264] width 192 height 19
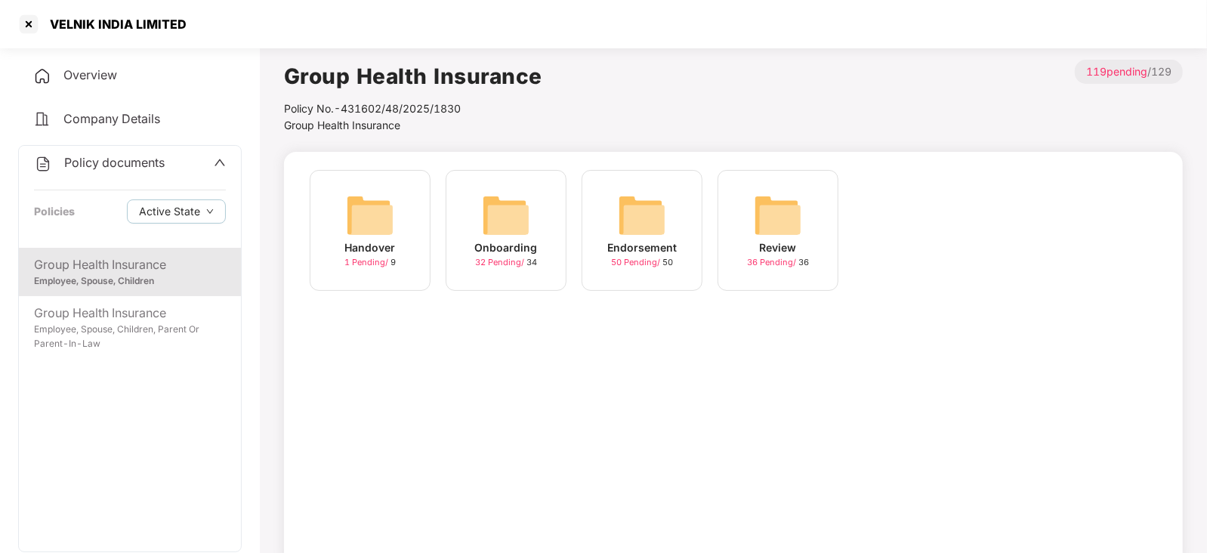
click at [379, 202] on img at bounding box center [370, 215] width 48 height 48
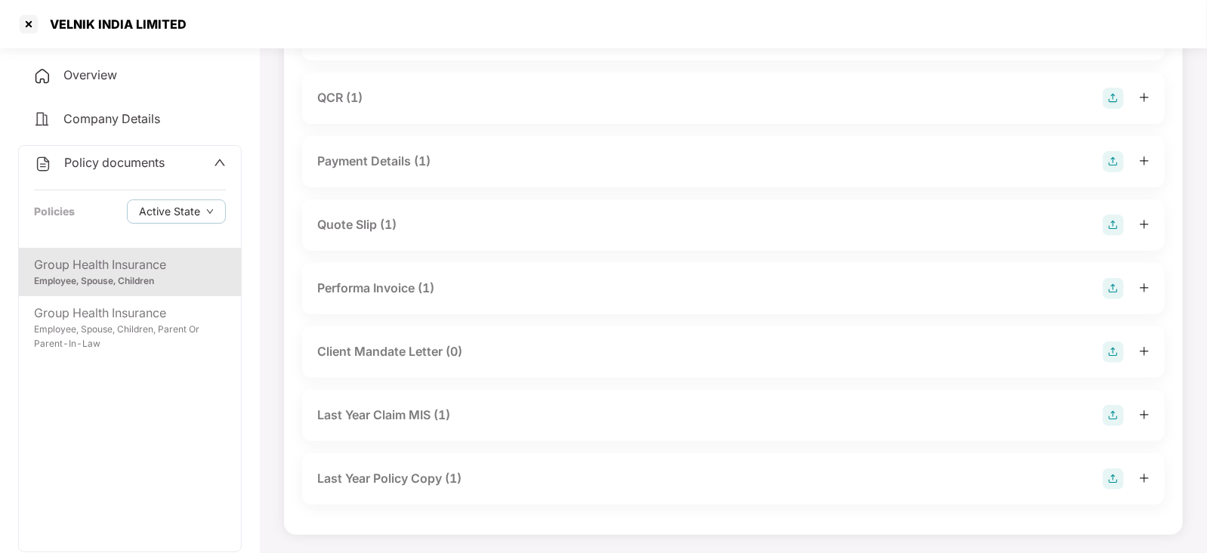
scroll to position [224, 0]
click at [71, 272] on div "Group Health Insurance" at bounding box center [130, 264] width 192 height 19
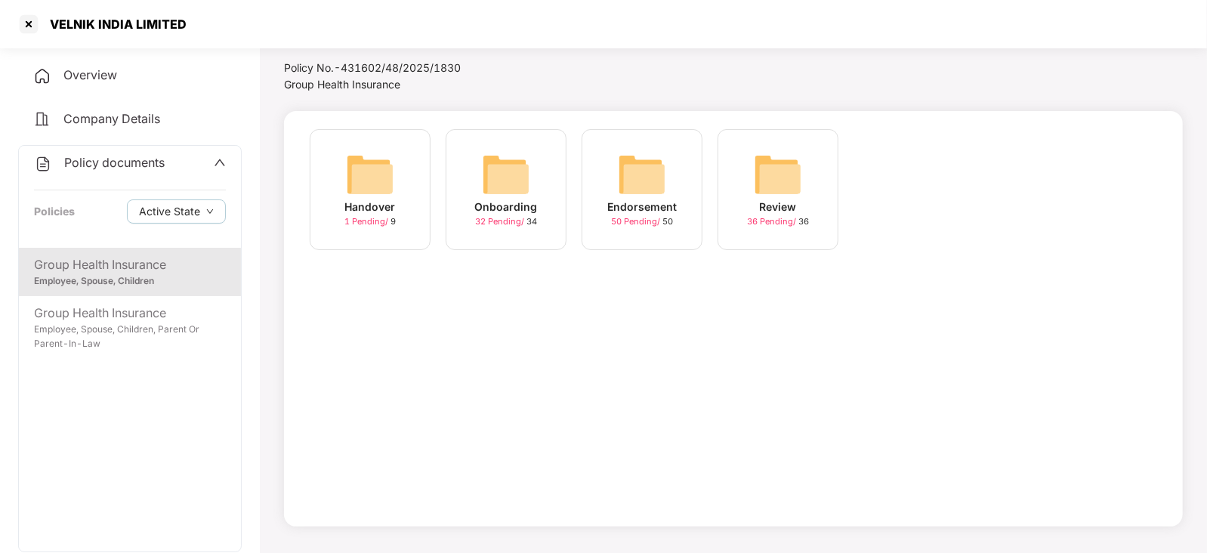
click at [526, 180] on img at bounding box center [506, 174] width 48 height 48
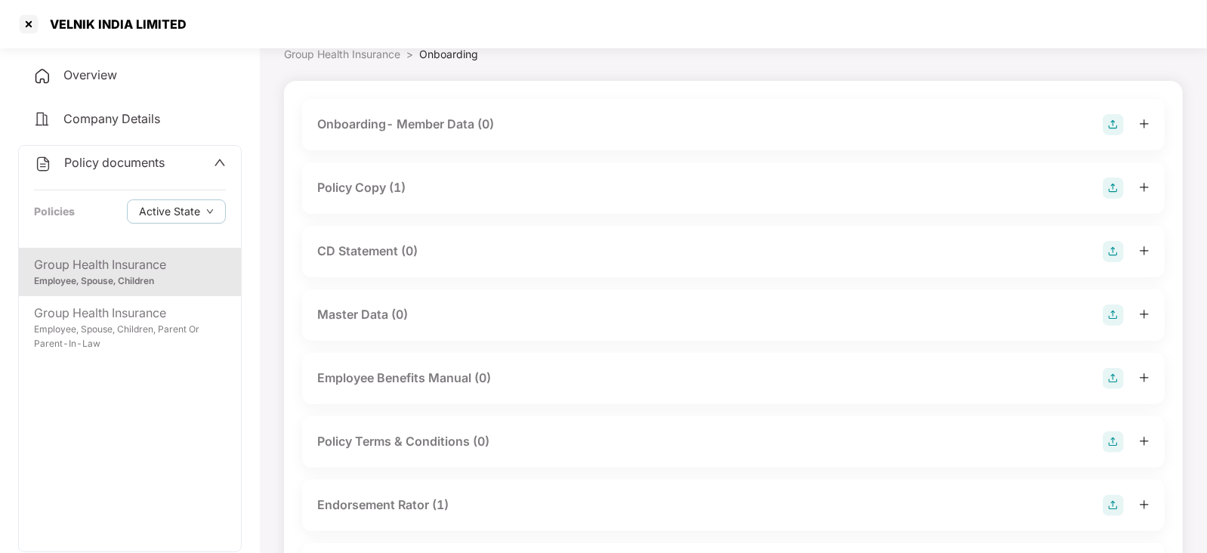
scroll to position [0, 0]
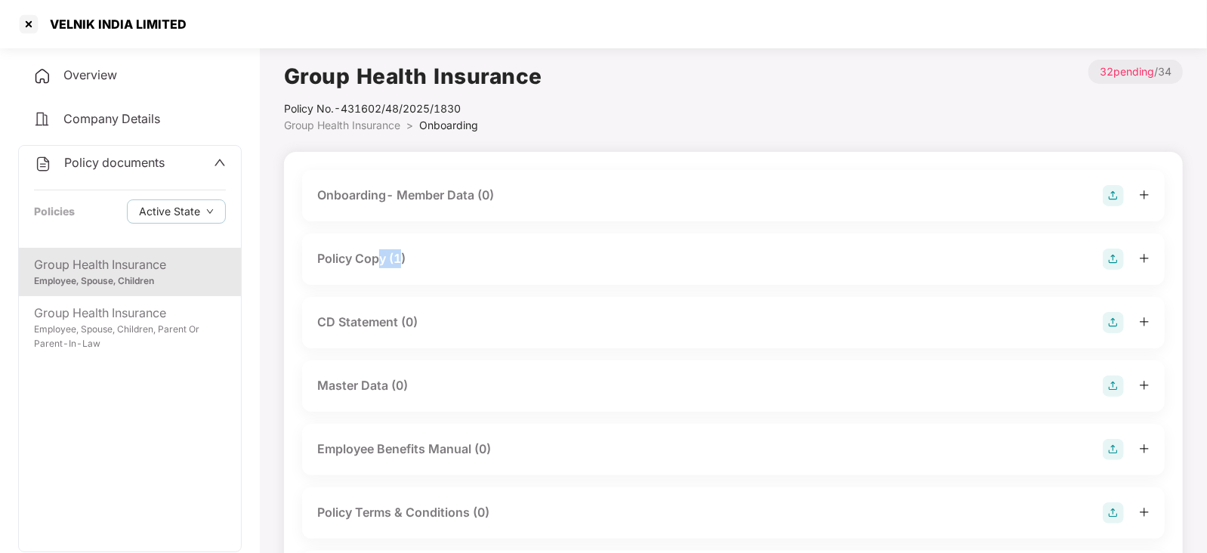
drag, startPoint x: 381, startPoint y: 245, endPoint x: 400, endPoint y: 256, distance: 21.6
click at [400, 256] on div "Policy Copy (1)" at bounding box center [733, 258] width 863 height 51
click at [400, 256] on div "Policy Copy (1)" at bounding box center [361, 258] width 88 height 19
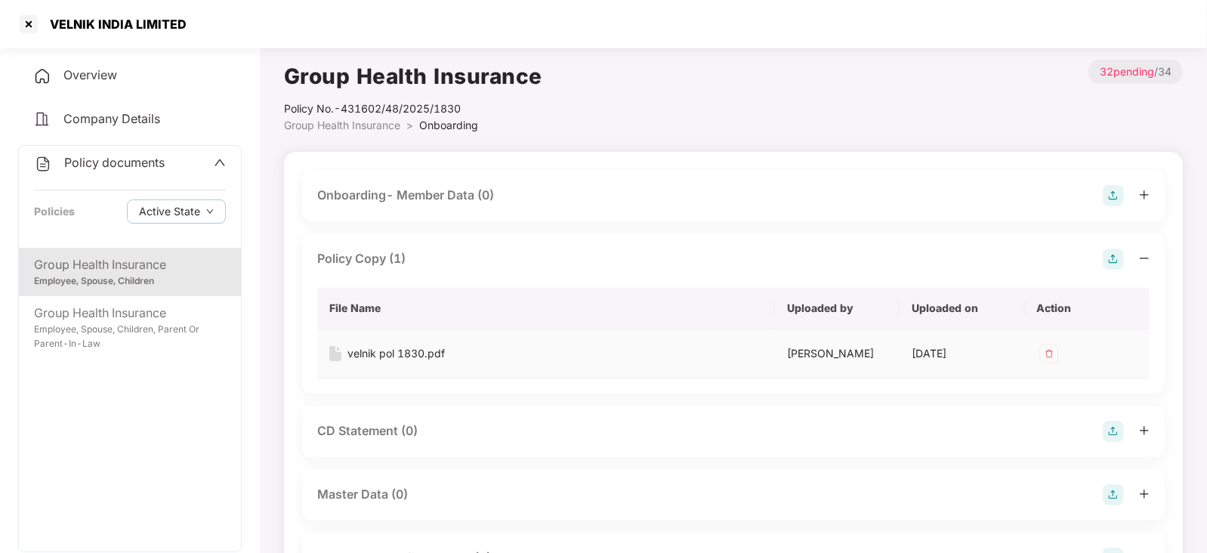
click at [400, 352] on div "velnik pol 1830.pdf" at bounding box center [395, 353] width 97 height 17
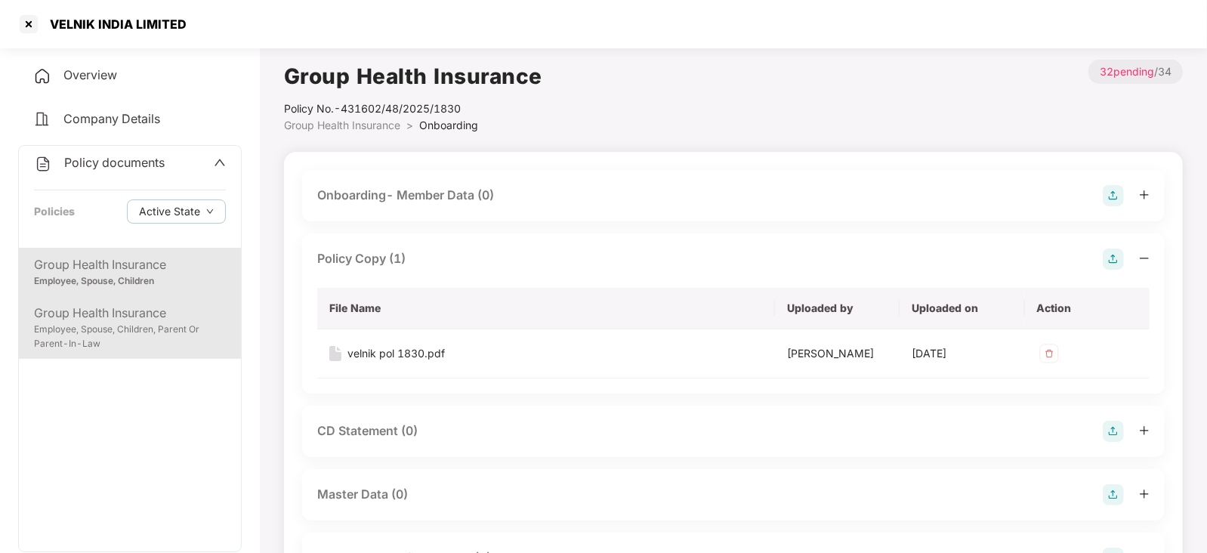
click at [129, 318] on div "Group Health Insurance" at bounding box center [130, 313] width 192 height 19
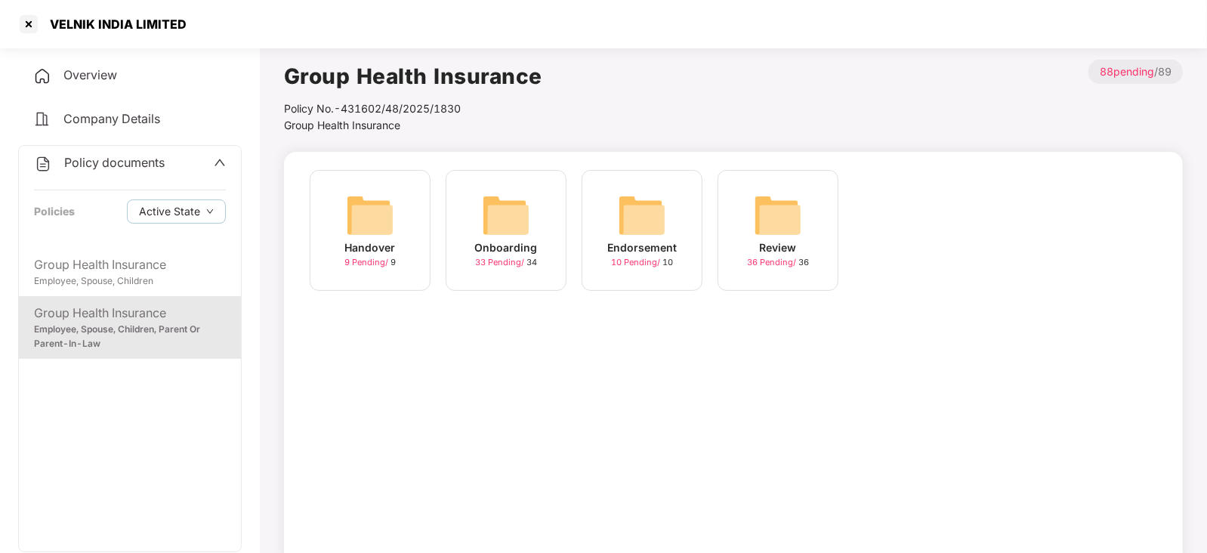
click at [513, 212] on img at bounding box center [506, 215] width 48 height 48
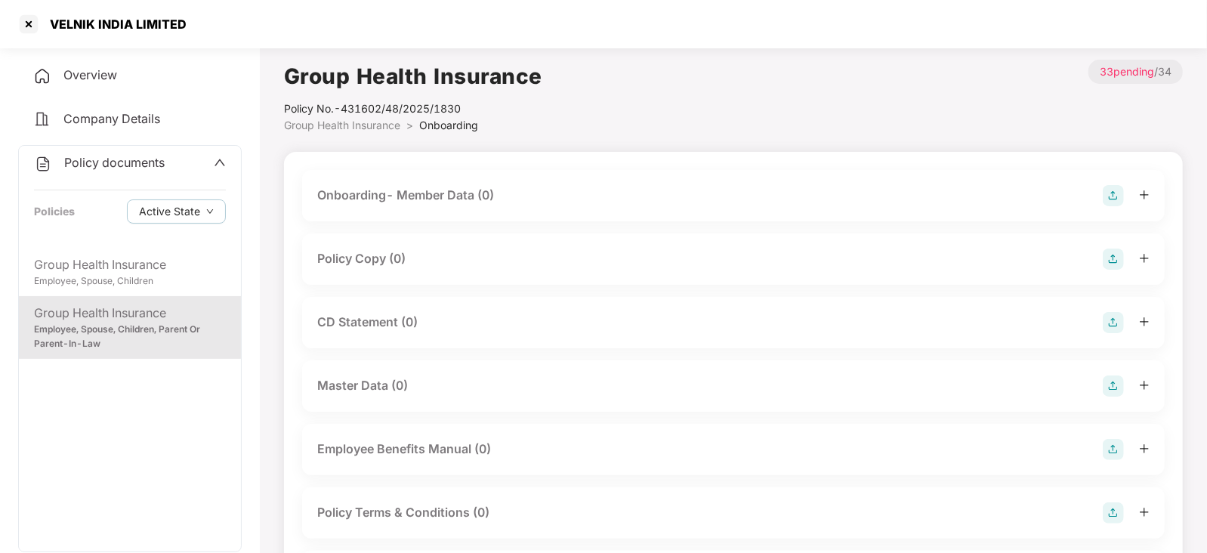
click at [153, 329] on div "Employee, Spouse, Children, Parent Or Parent-In-Law" at bounding box center [130, 337] width 192 height 29
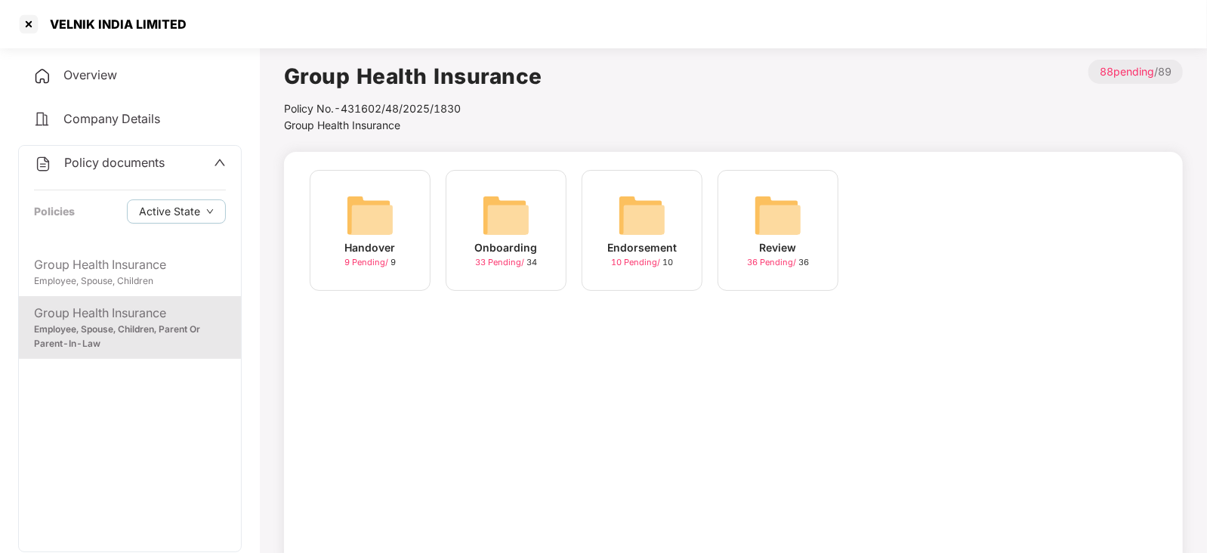
click at [366, 213] on img at bounding box center [370, 215] width 48 height 48
